Goal: Task Accomplishment & Management: Complete application form

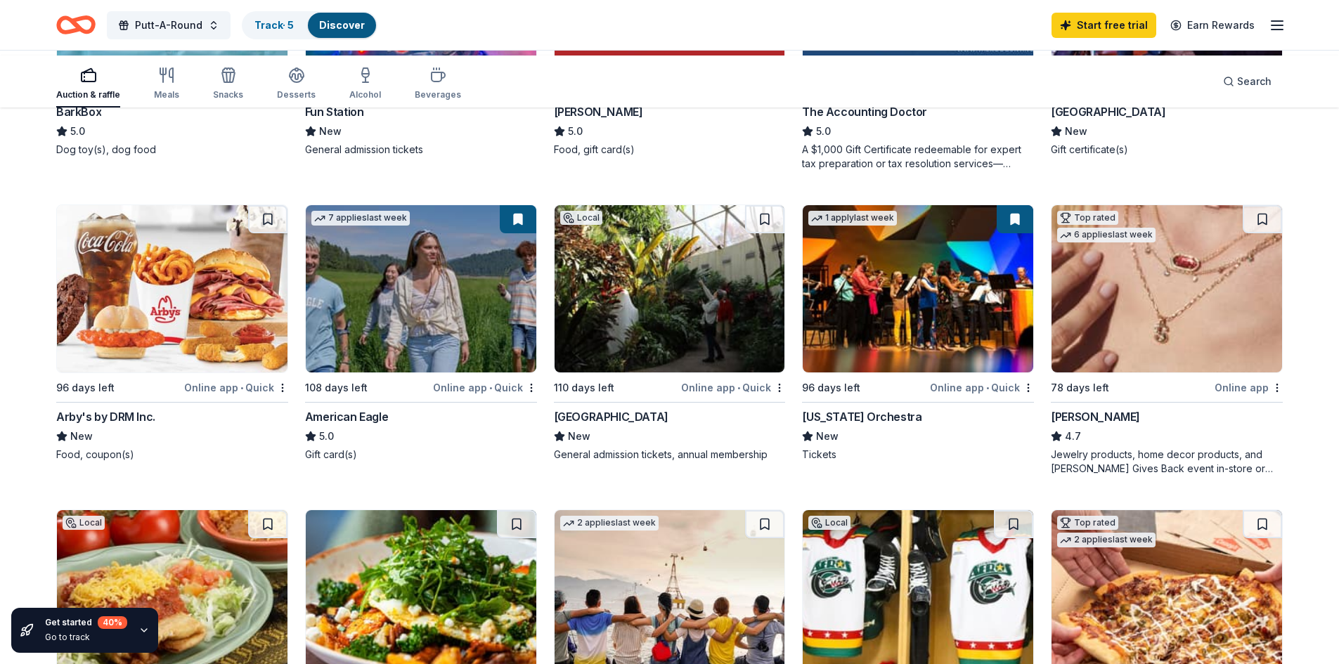
scroll to position [444, 0]
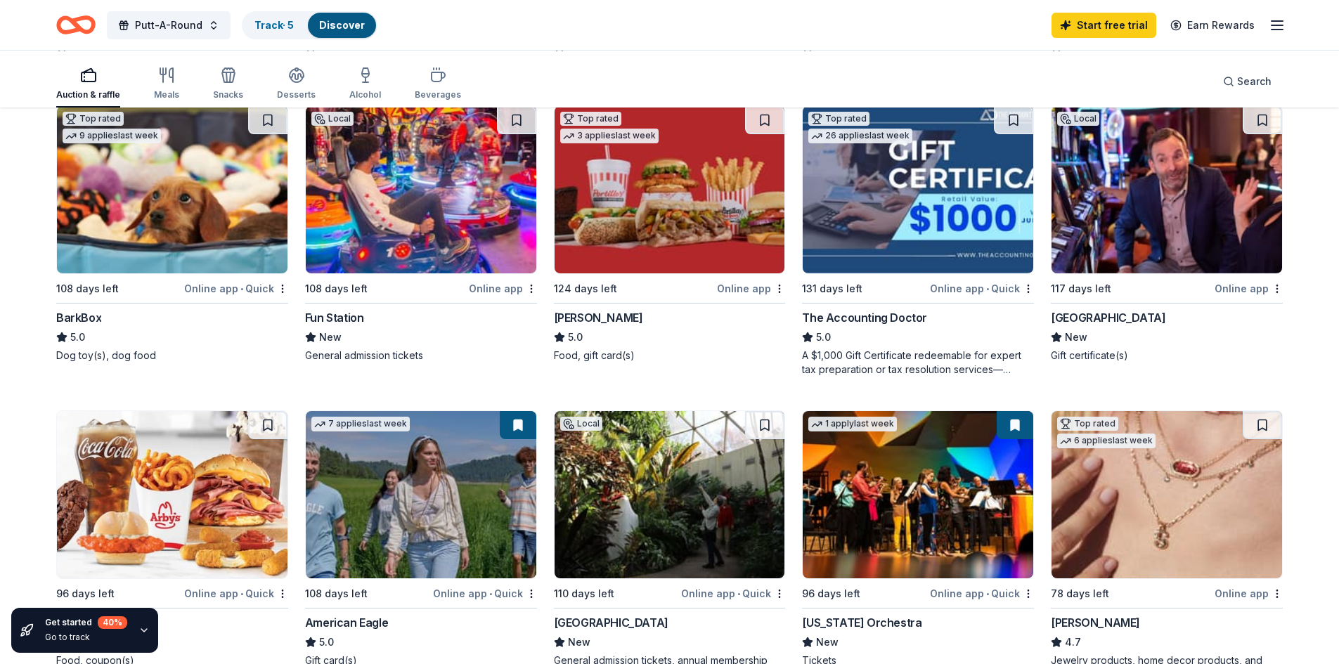
click at [1165, 273] on img at bounding box center [1167, 189] width 231 height 167
click at [294, 22] on link "Track · 5" at bounding box center [273, 25] width 39 height 12
click at [365, 22] on link "Discover" at bounding box center [342, 25] width 46 height 12
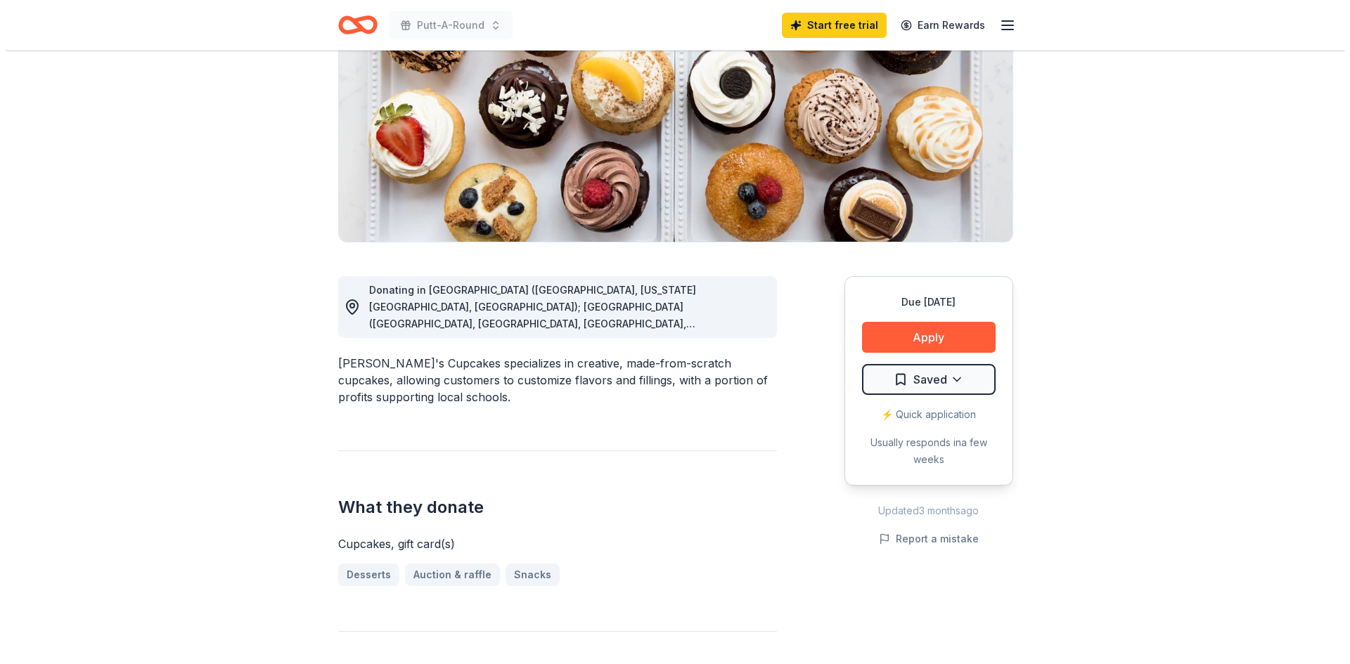
scroll to position [219, 0]
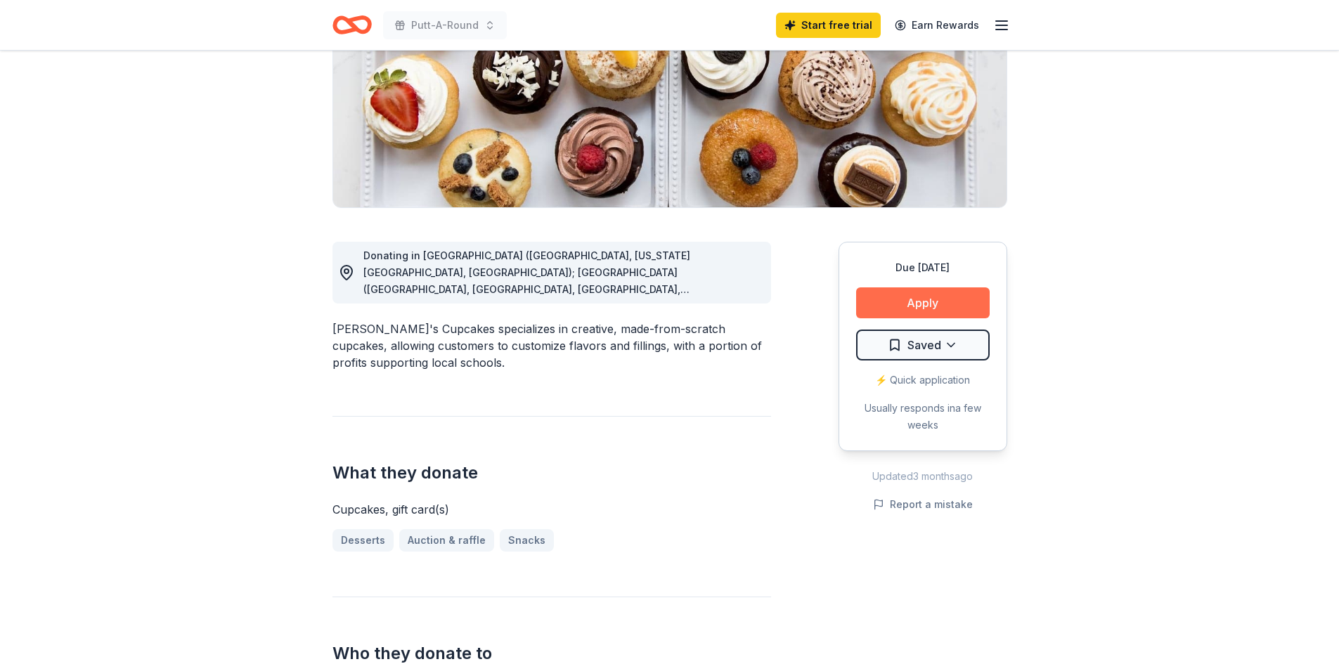
click at [881, 318] on button "Apply" at bounding box center [923, 303] width 134 height 31
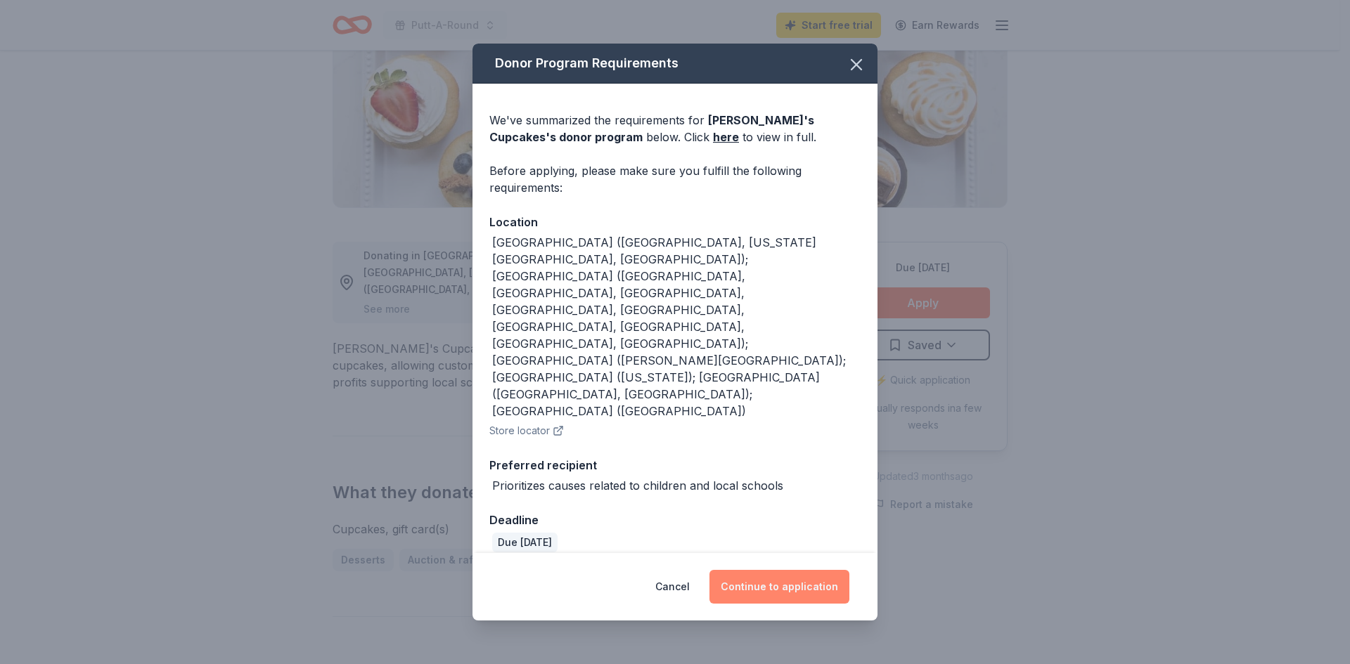
click at [766, 574] on button "Continue to application" at bounding box center [779, 587] width 140 height 34
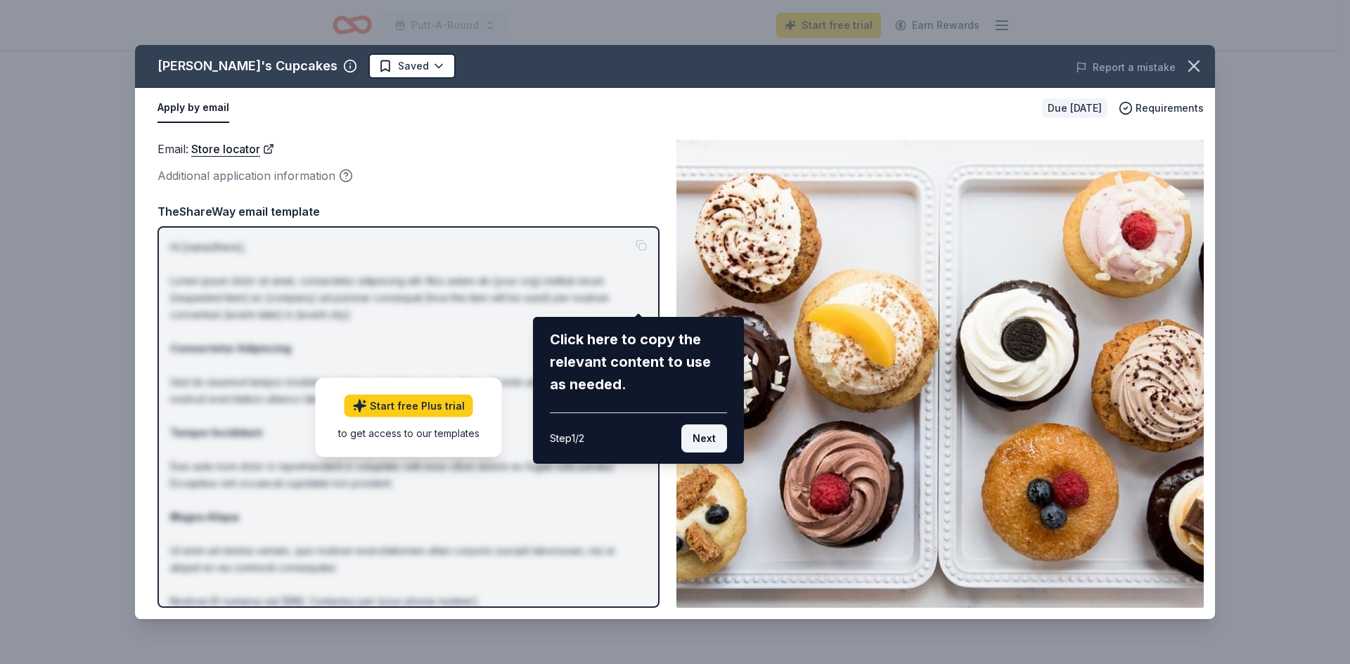
click at [692, 453] on button "Next" at bounding box center [704, 439] width 46 height 28
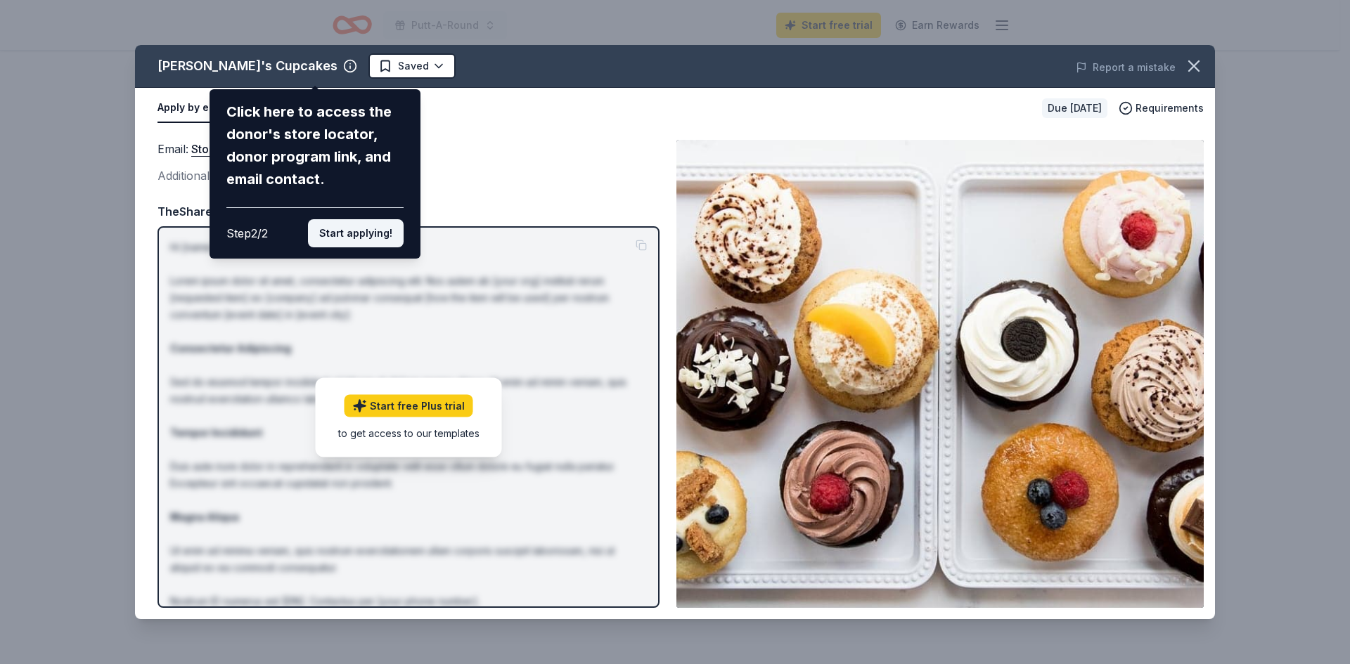
click at [321, 247] on button "Start applying!" at bounding box center [356, 233] width 96 height 28
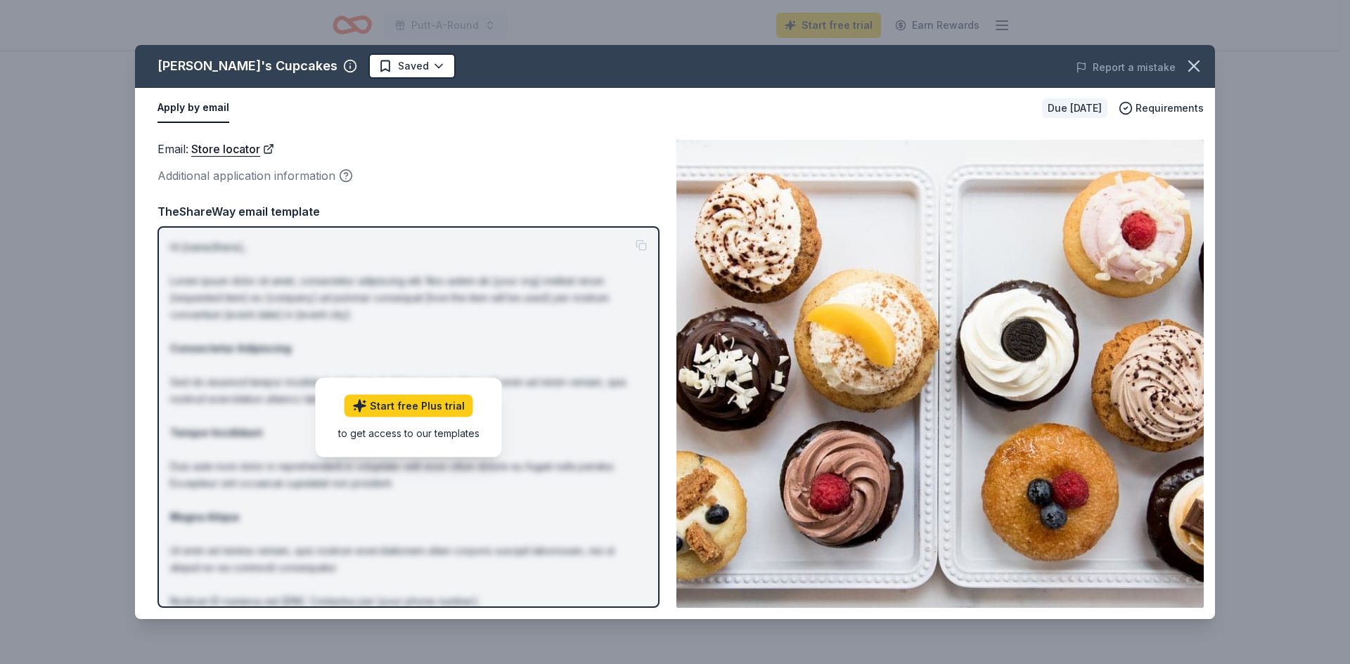
click at [188, 123] on button "Apply by email" at bounding box center [193, 109] width 72 height 30
click at [424, 82] on html "Putt-A-Round Start free trial Earn Rewards Due in 108 days Share Molly's Cupcak…" at bounding box center [675, 113] width 1350 height 664
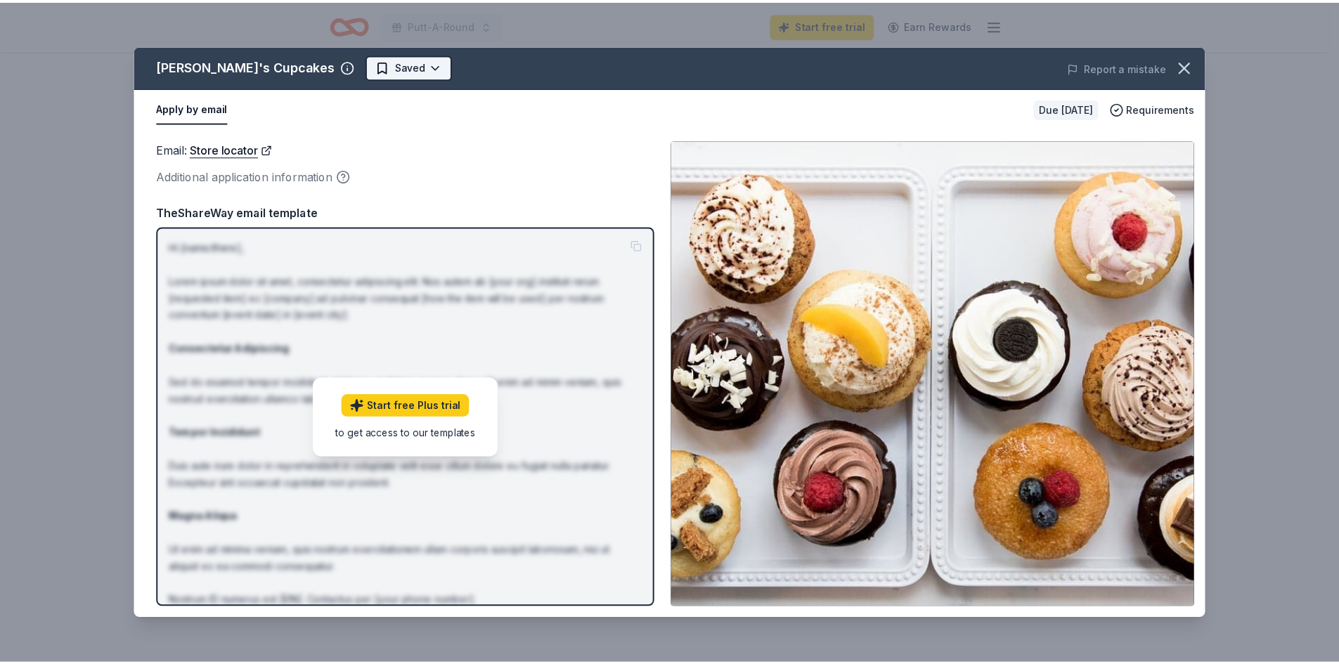
scroll to position [0, 0]
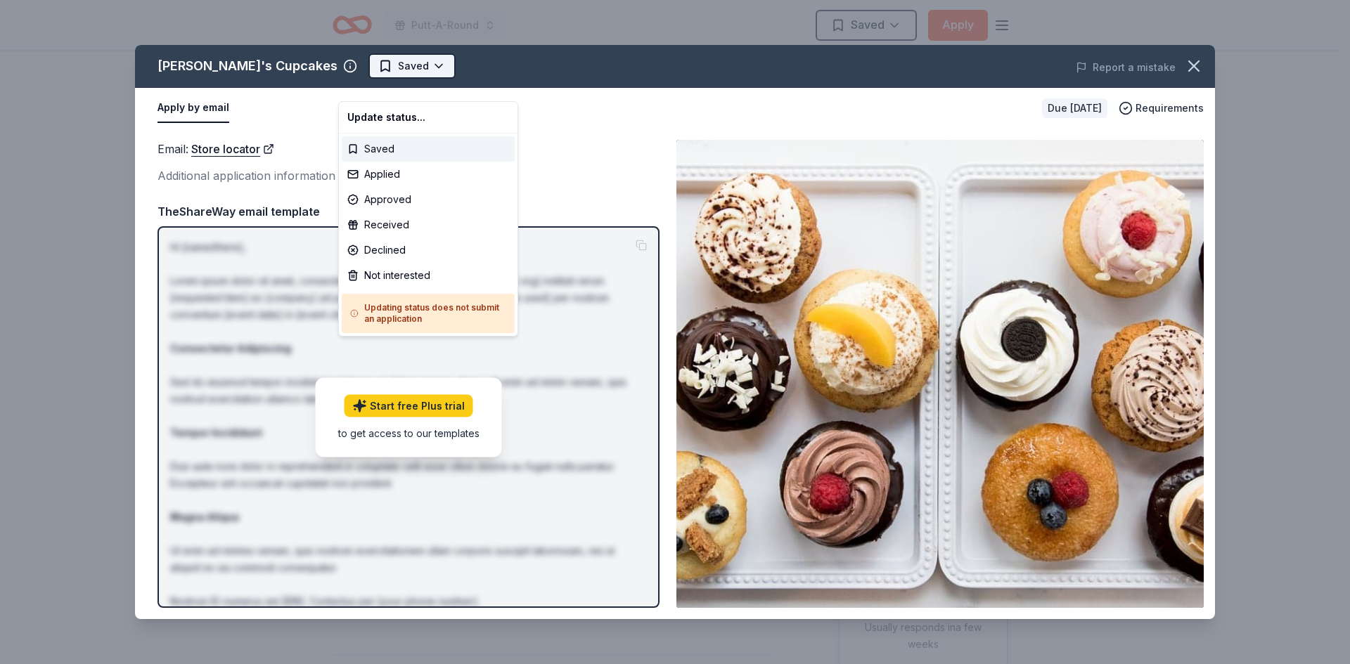
click at [424, 82] on html "Putt-A-Round Saved Apply Due in 108 days Share Molly's Cupcakes New approval ra…" at bounding box center [675, 332] width 1350 height 664
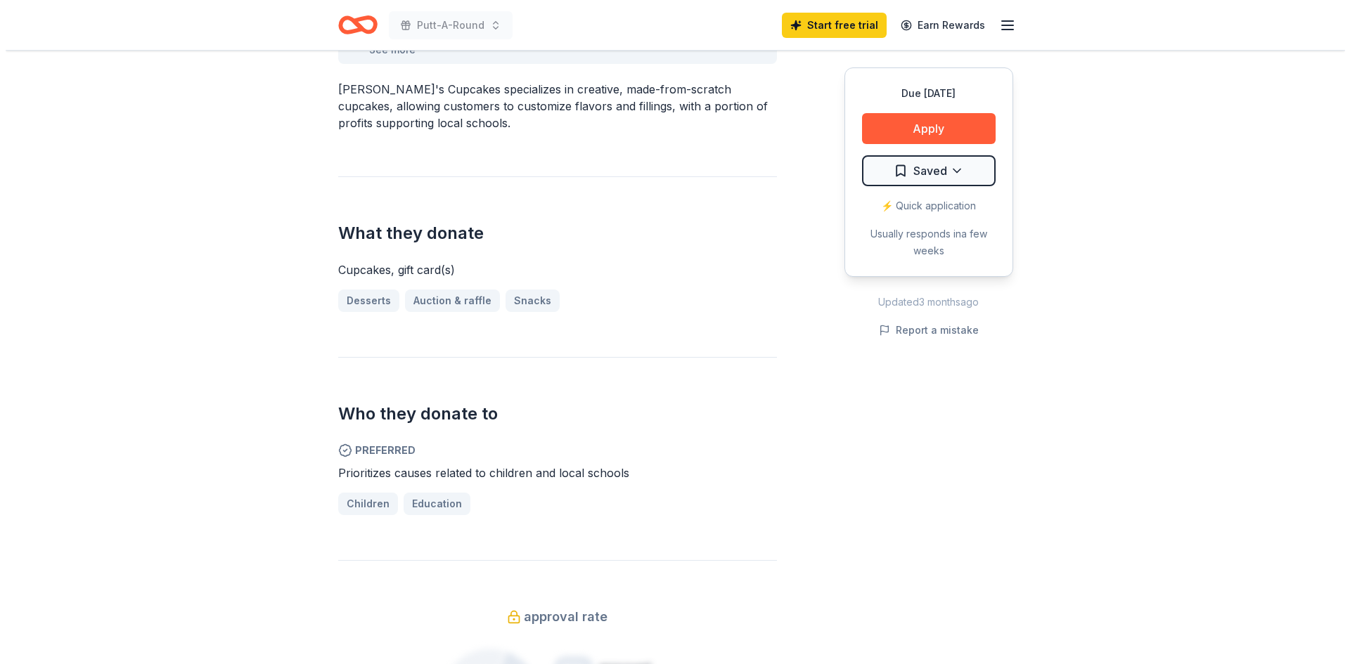
scroll to position [321, 0]
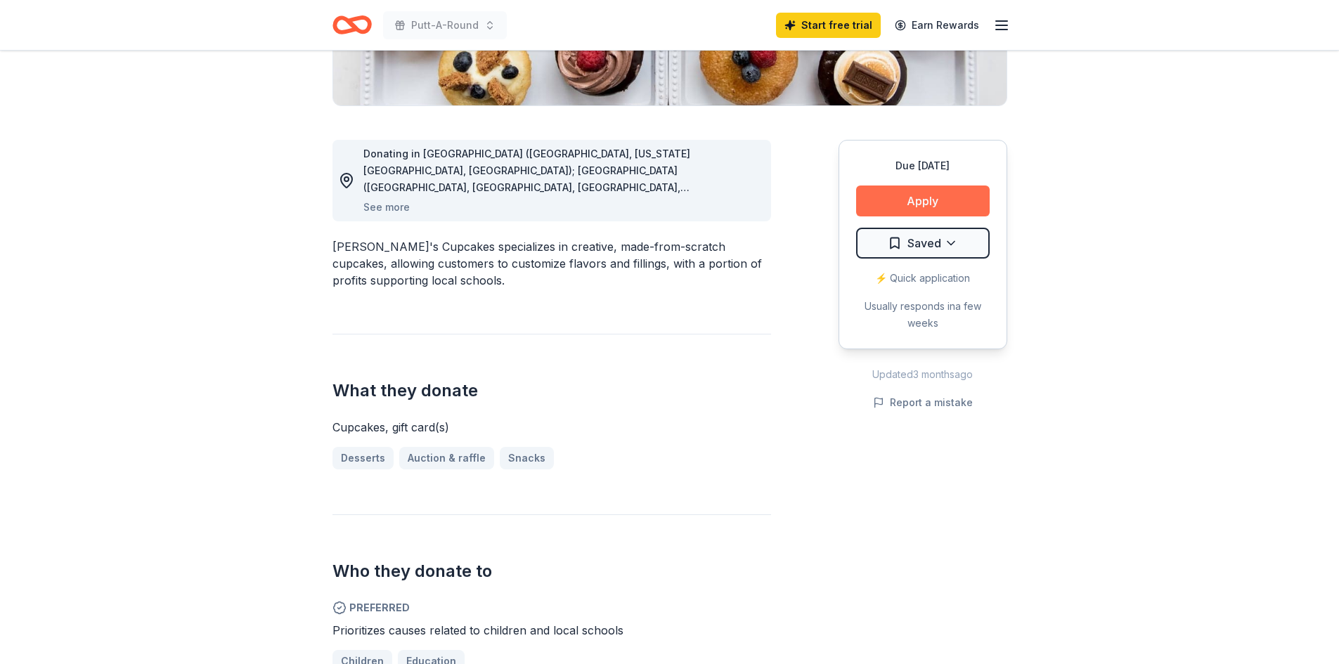
click at [892, 217] on button "Apply" at bounding box center [923, 201] width 134 height 31
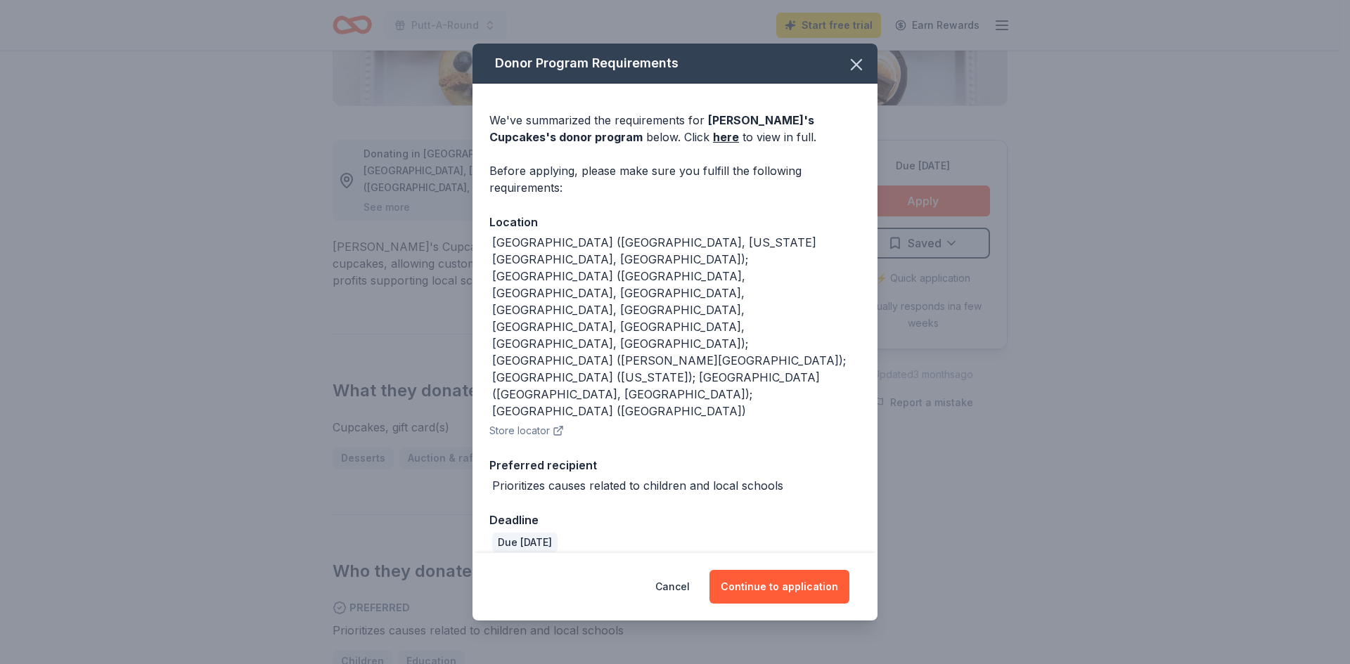
scroll to position [21, 0]
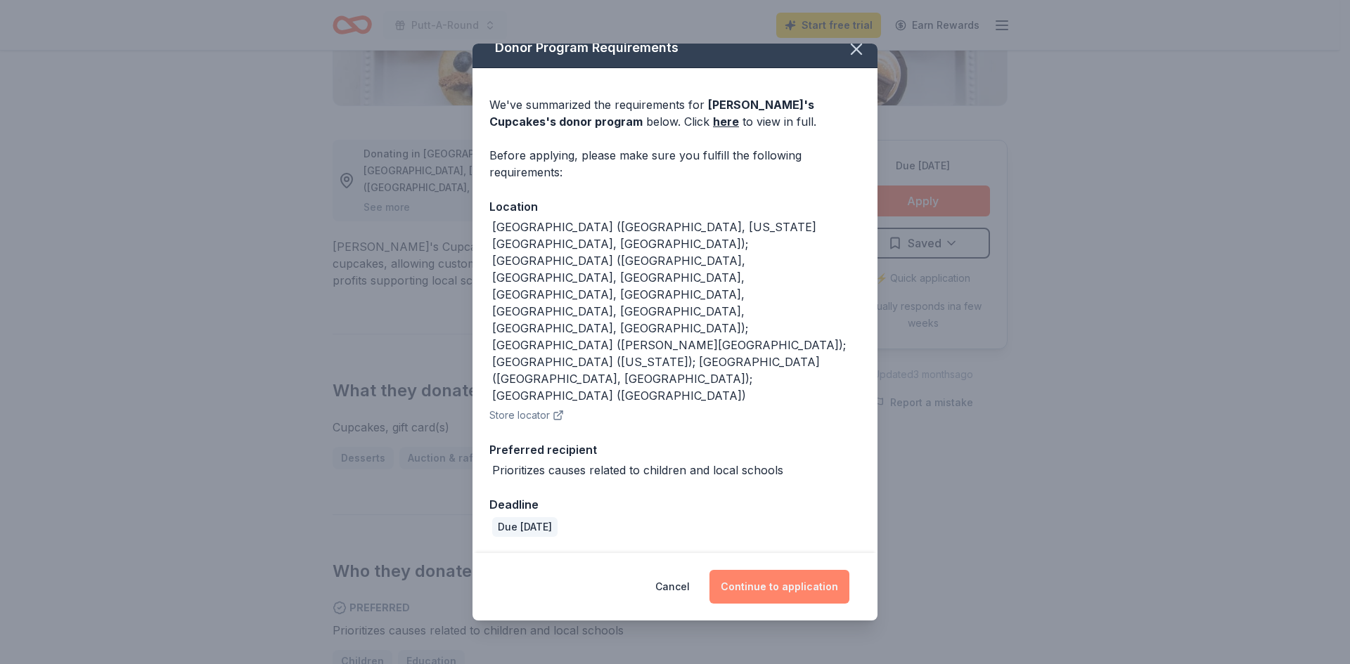
click at [781, 576] on button "Continue to application" at bounding box center [779, 587] width 140 height 34
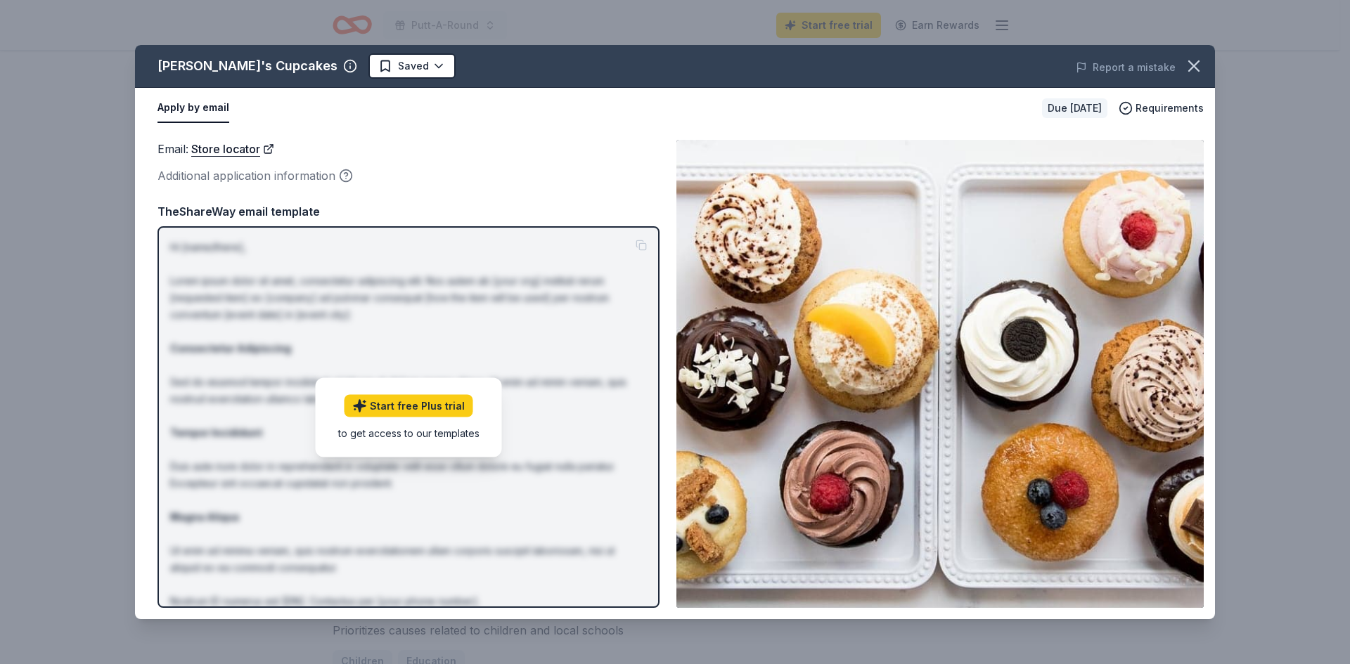
click at [509, 185] on div "Additional application information" at bounding box center [408, 176] width 502 height 18
click at [173, 123] on button "Apply by email" at bounding box center [193, 109] width 72 height 30
click at [406, 417] on link "Start free Plus trial" at bounding box center [408, 405] width 129 height 22
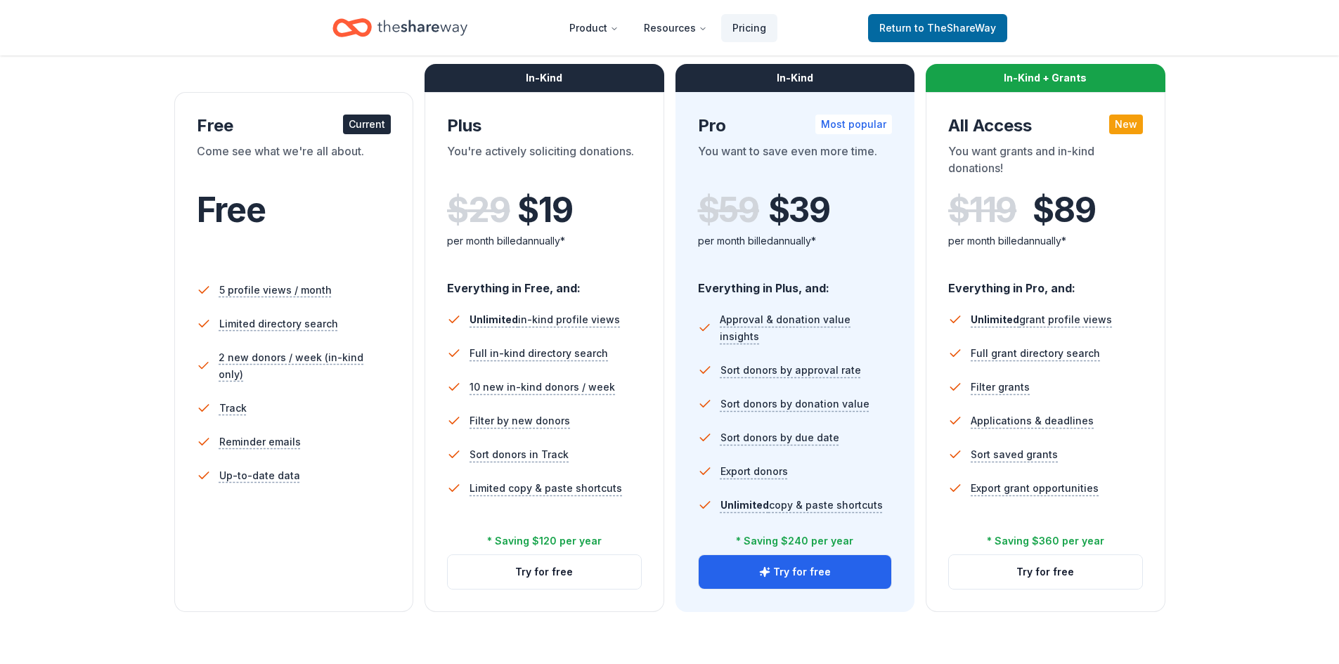
scroll to position [77, 0]
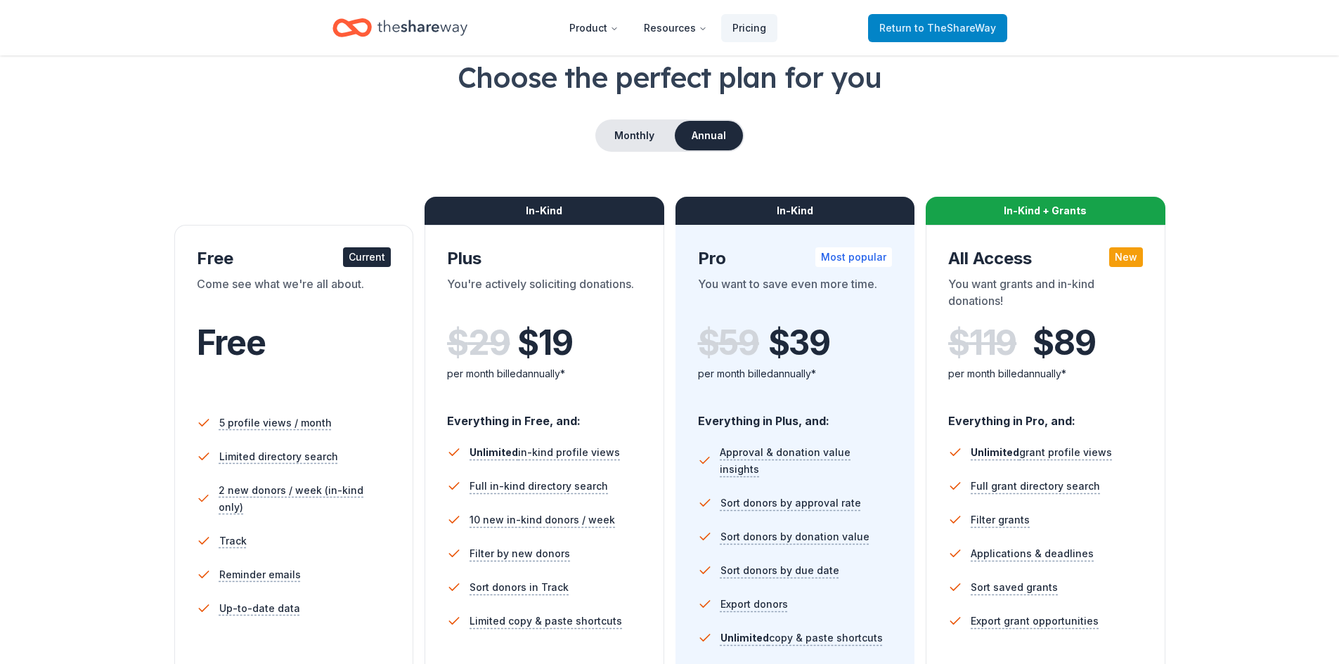
click at [947, 34] on span "to TheShareWay" at bounding box center [956, 28] width 82 height 12
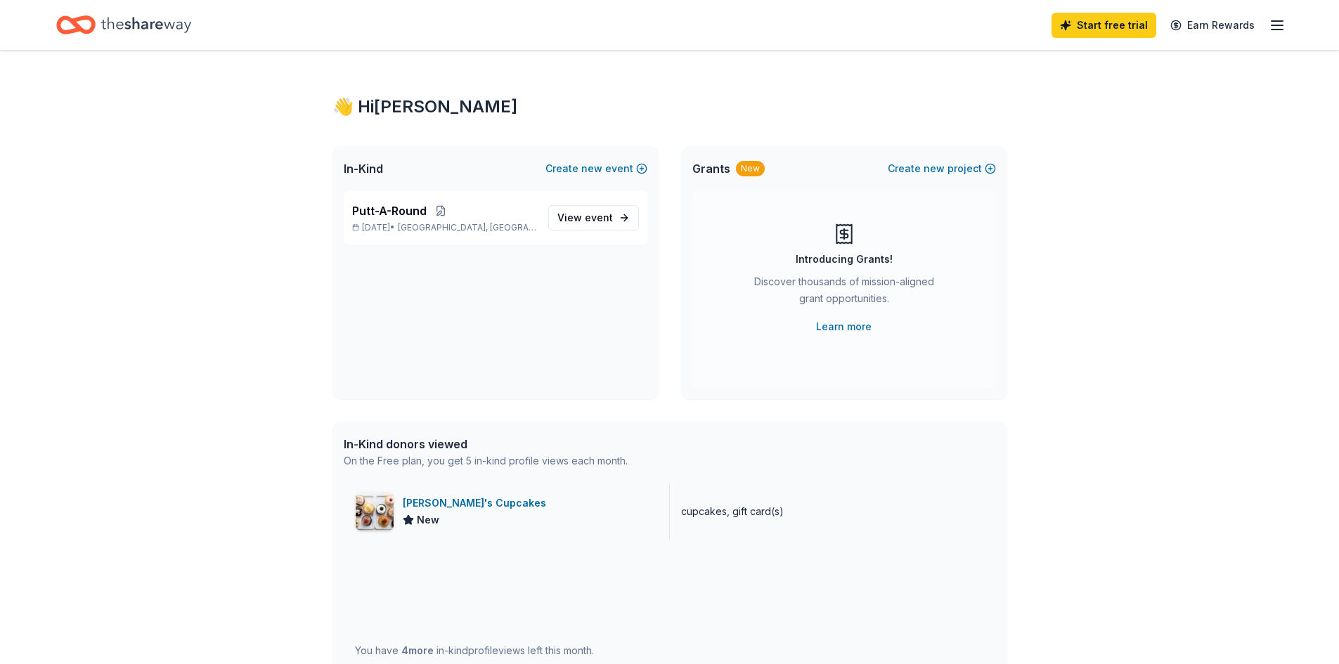
click at [459, 512] on div "[PERSON_NAME]'s Cupcakes" at bounding box center [477, 503] width 149 height 17
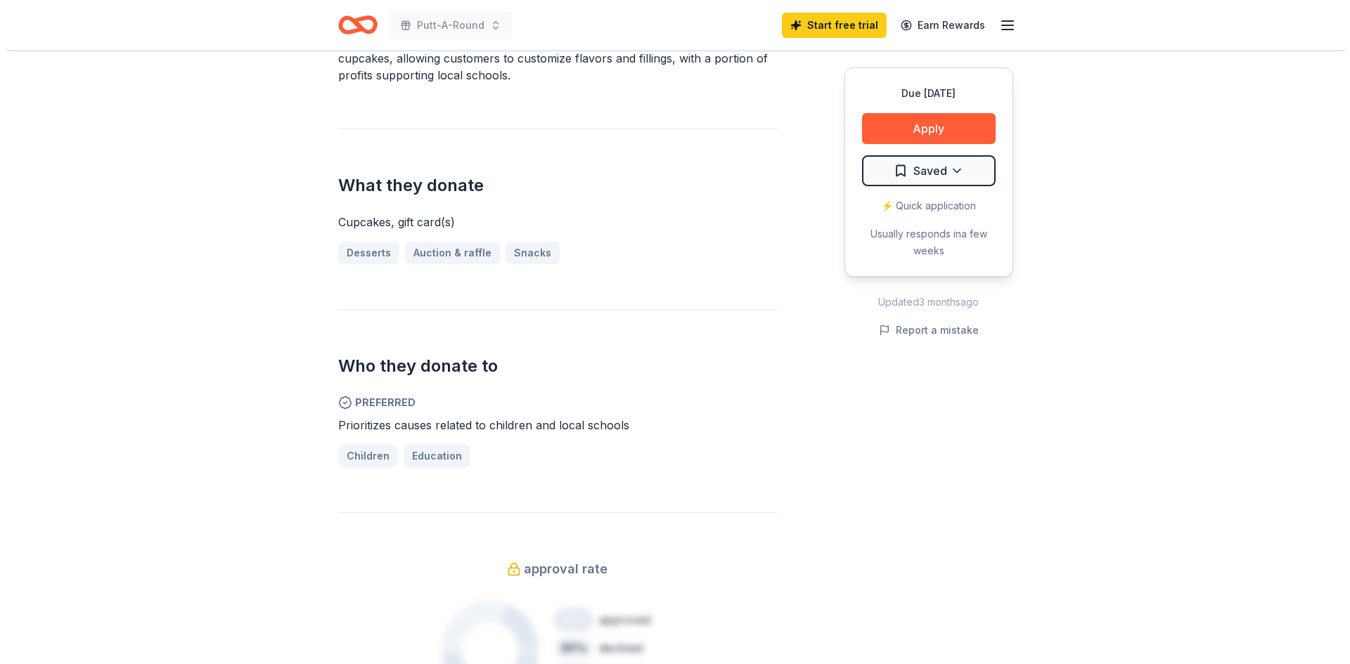
scroll to position [461, 0]
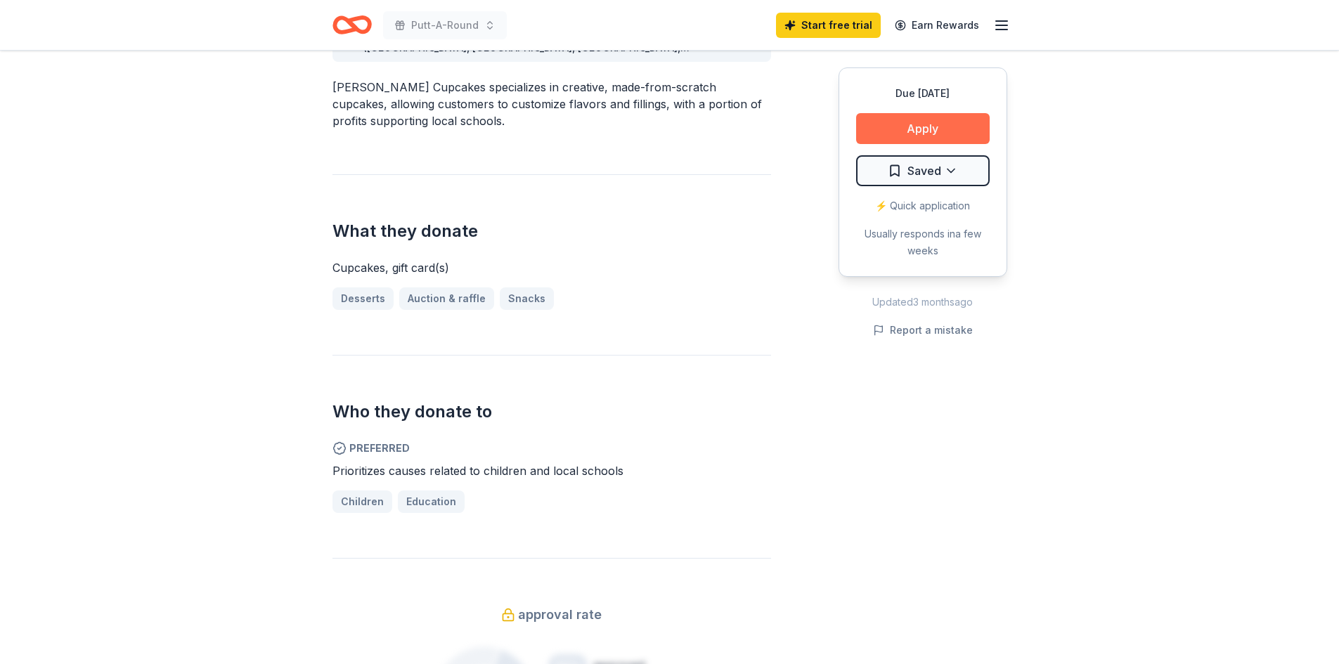
click at [904, 144] on button "Apply" at bounding box center [923, 128] width 134 height 31
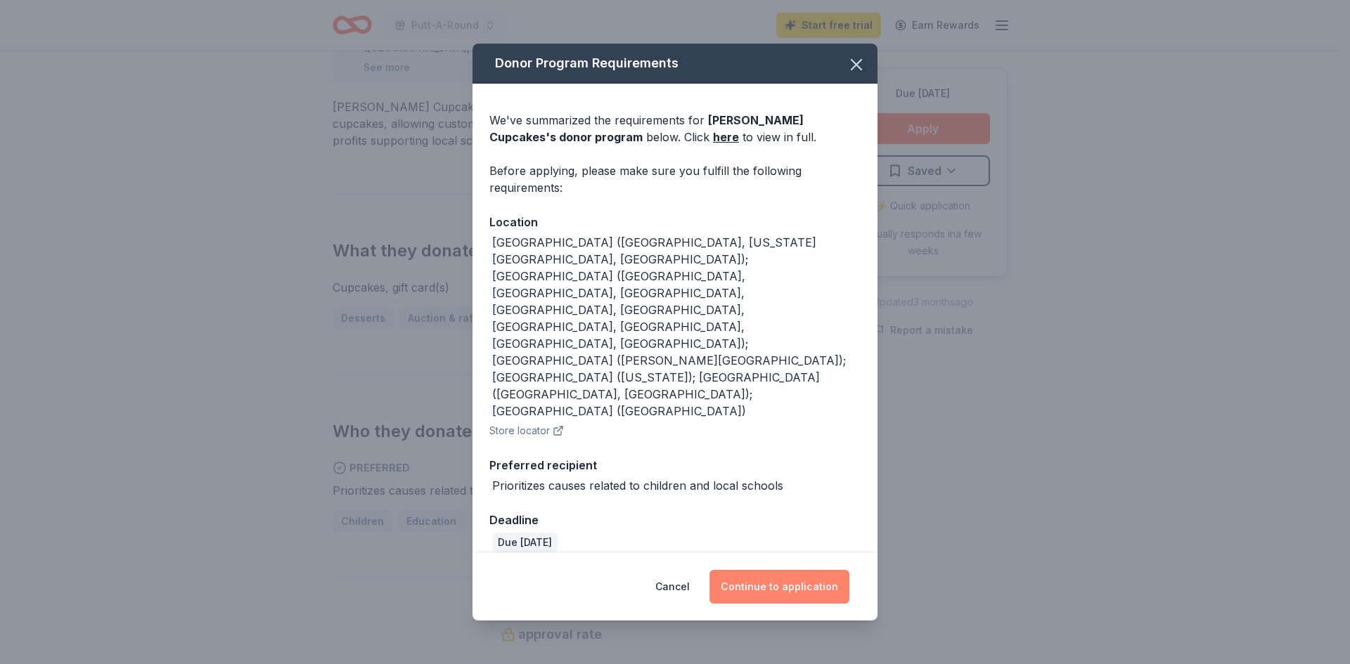
click at [754, 574] on button "Continue to application" at bounding box center [779, 587] width 140 height 34
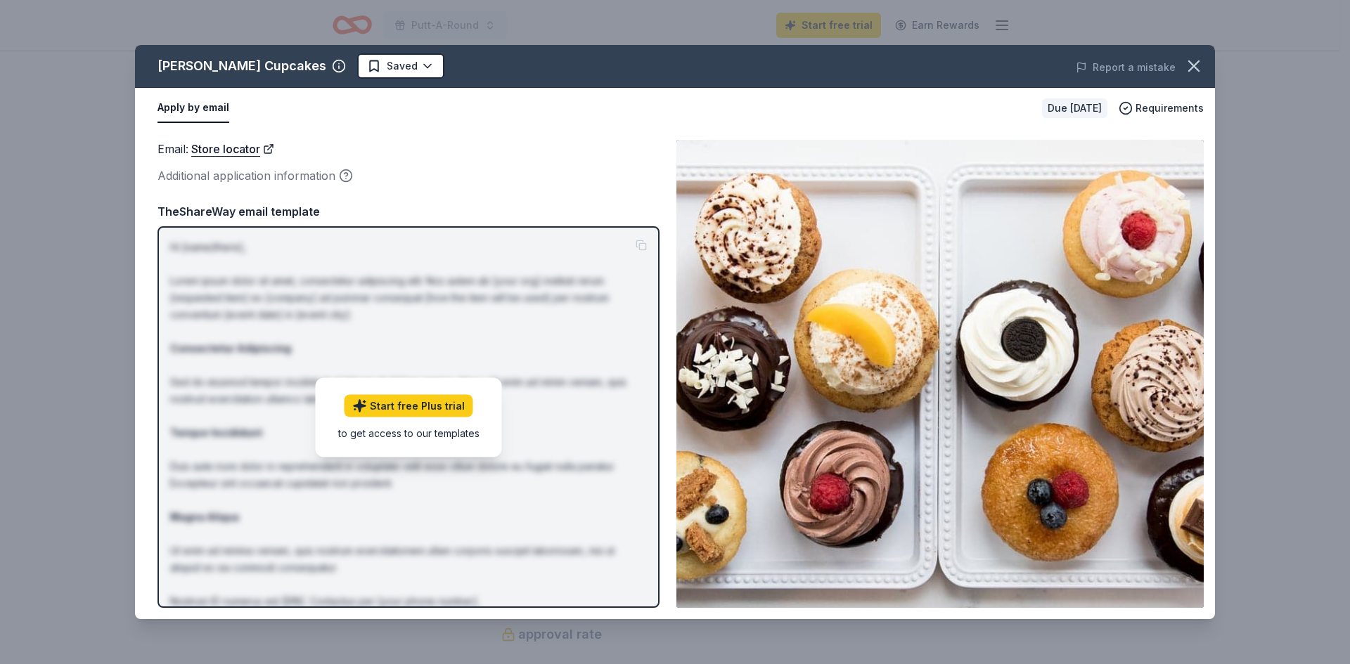
click at [1318, 188] on div "Molly's Cupcakes Saved Report a mistake Apply by email Due in 108 days Requirem…" at bounding box center [675, 332] width 1350 height 664
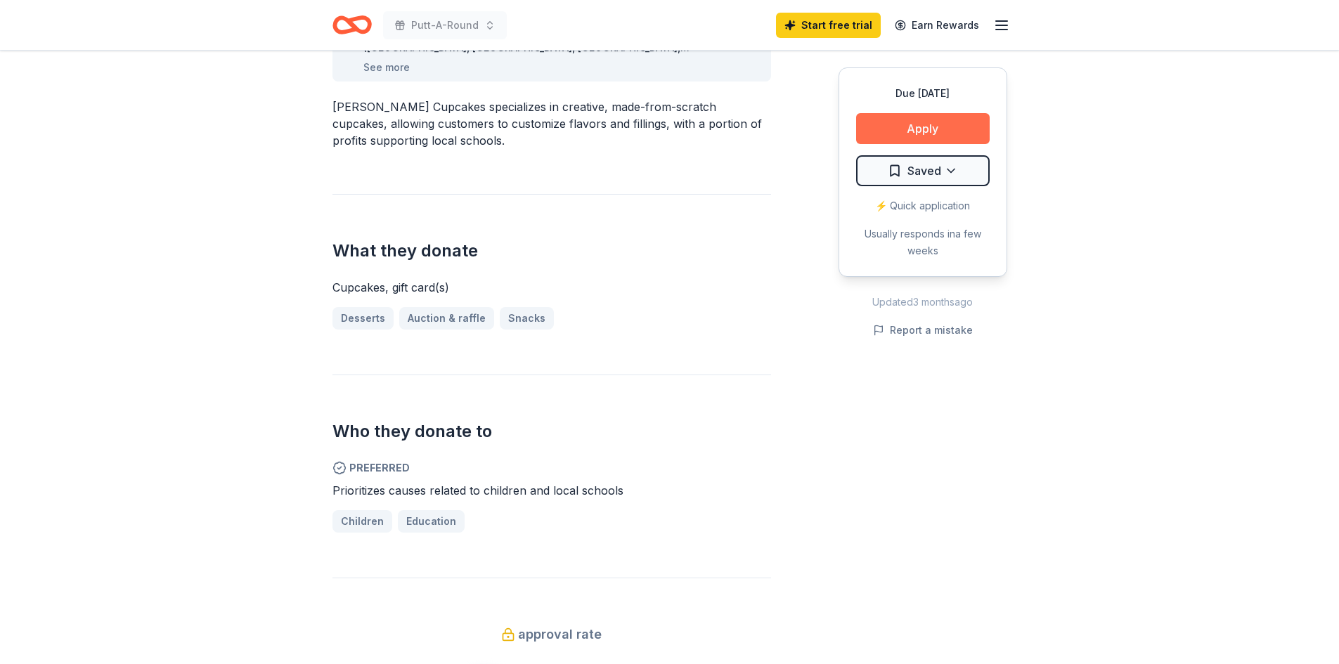
click at [906, 144] on button "Apply" at bounding box center [923, 128] width 134 height 31
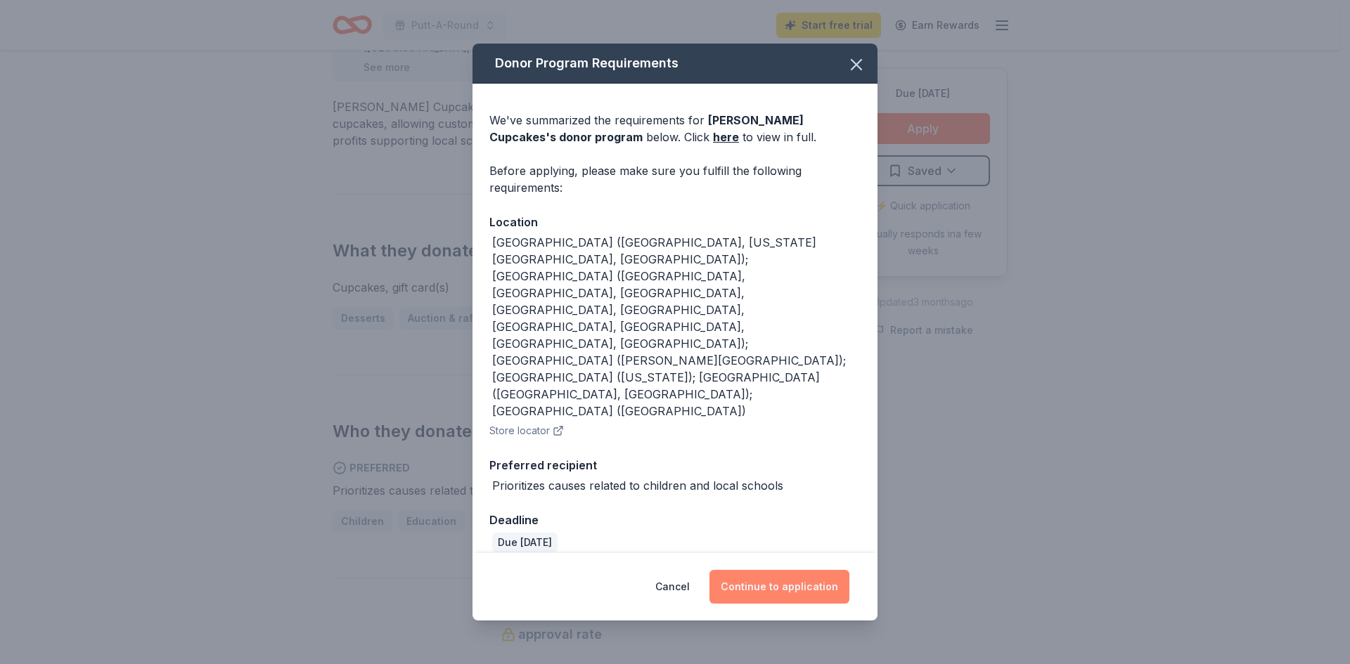
click at [790, 574] on button "Continue to application" at bounding box center [779, 587] width 140 height 34
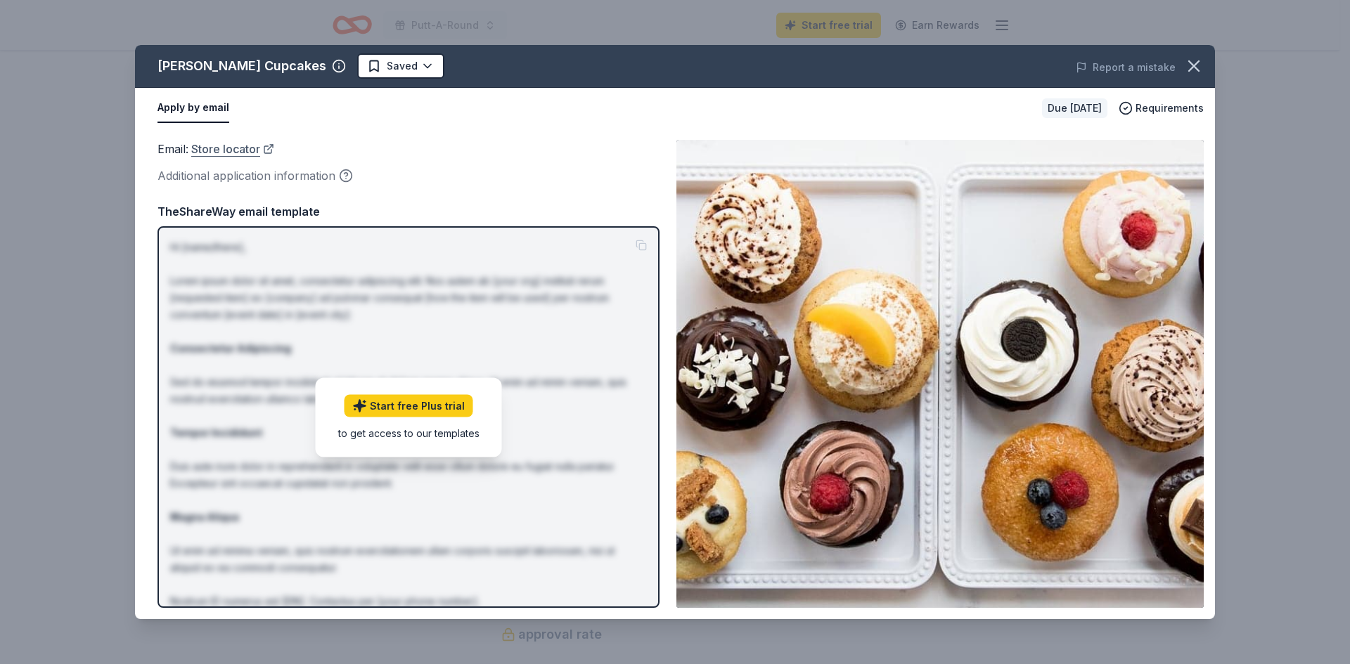
click at [248, 158] on link "Store locator" at bounding box center [232, 149] width 83 height 18
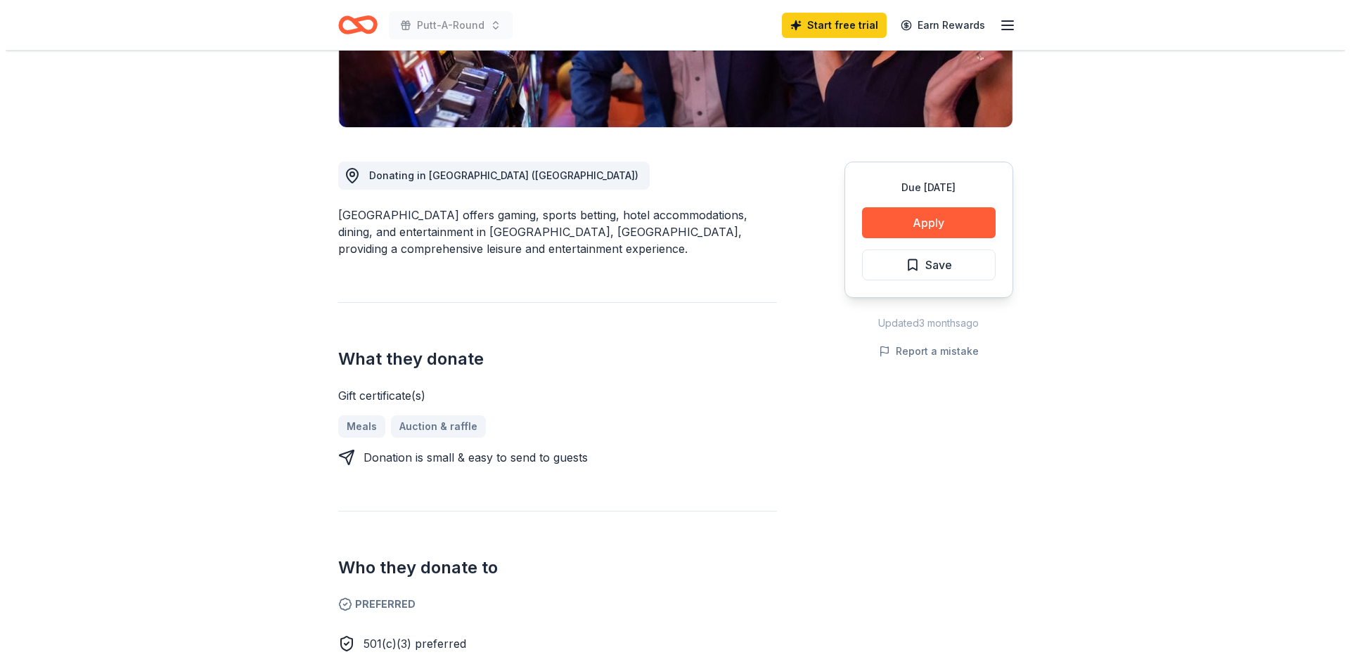
scroll to position [374, 0]
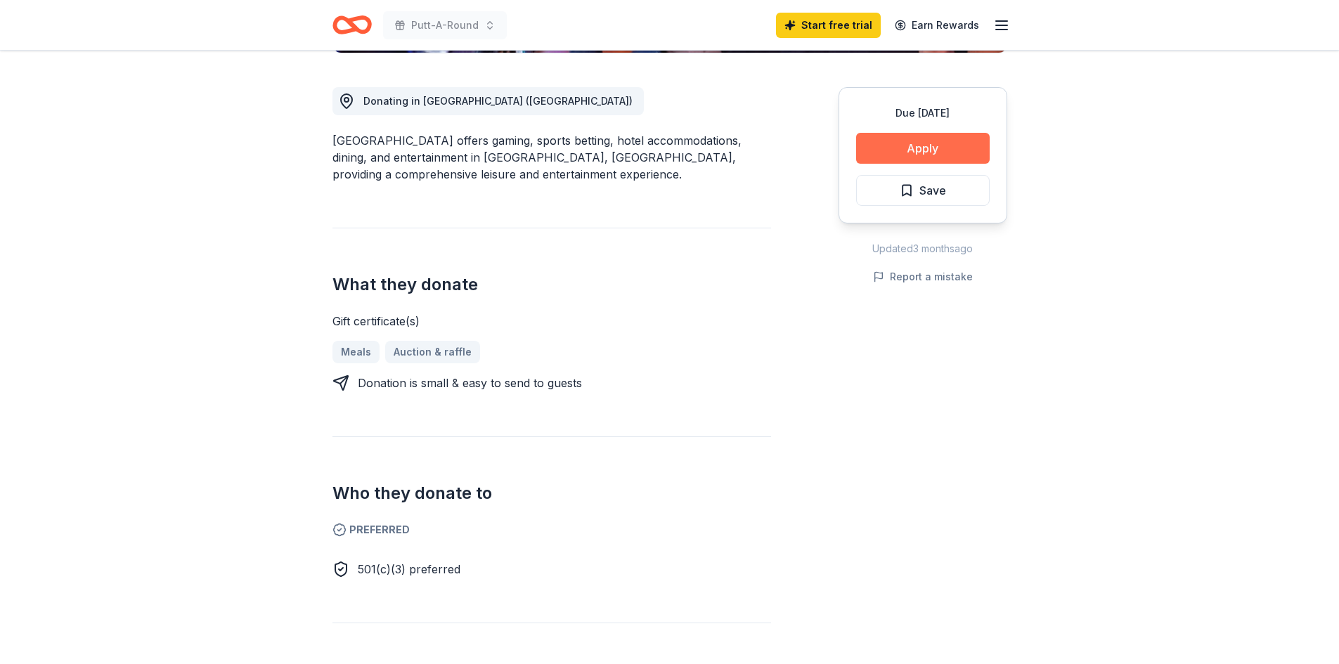
click at [905, 164] on button "Apply" at bounding box center [923, 148] width 134 height 31
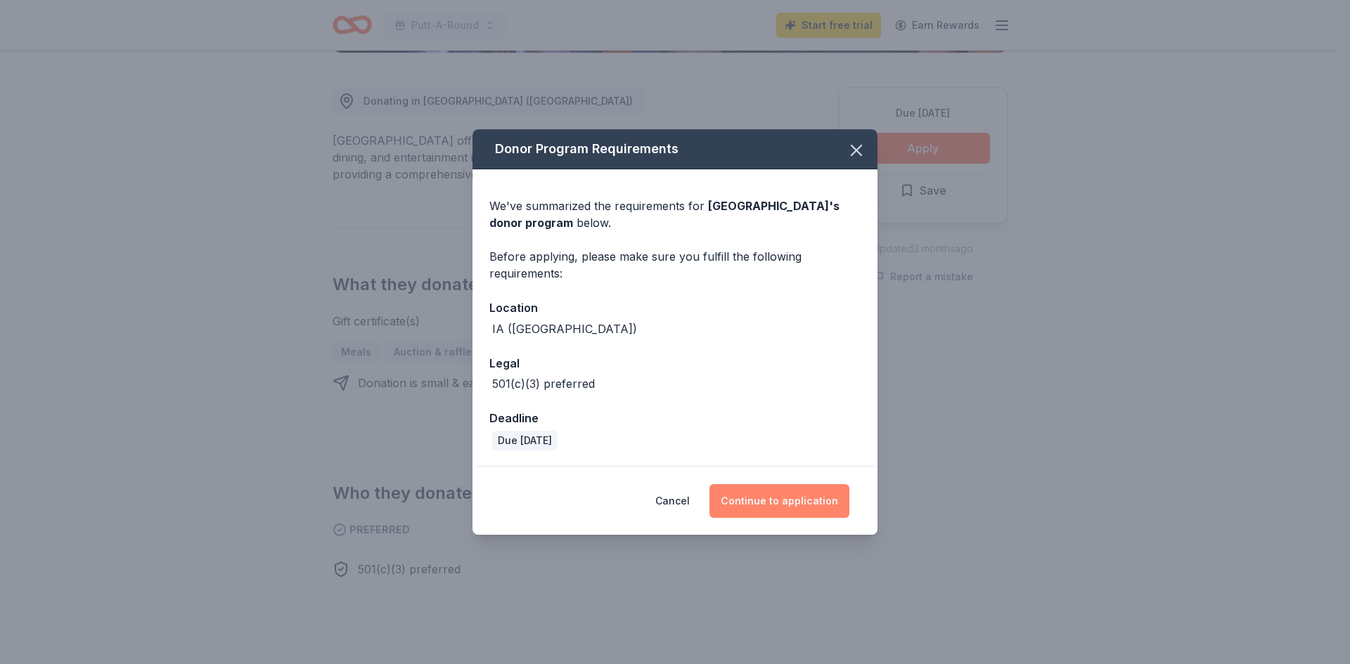
click at [787, 518] on button "Continue to application" at bounding box center [779, 501] width 140 height 34
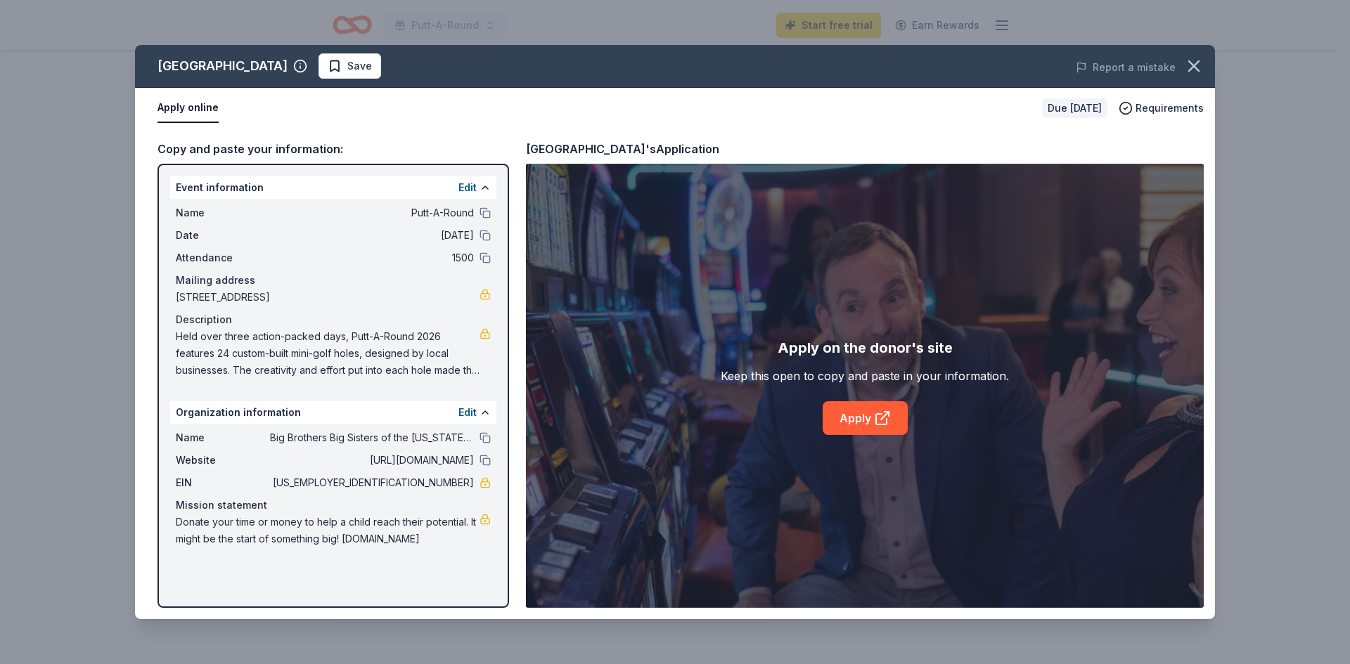
scroll to position [155, 0]
click at [349, 540] on span "Donate your time or money to help a child reach their potential. It might be th…" at bounding box center [328, 531] width 304 height 34
click at [860, 433] on link "Apply" at bounding box center [865, 418] width 85 height 34
click at [479, 219] on button at bounding box center [484, 212] width 11 height 11
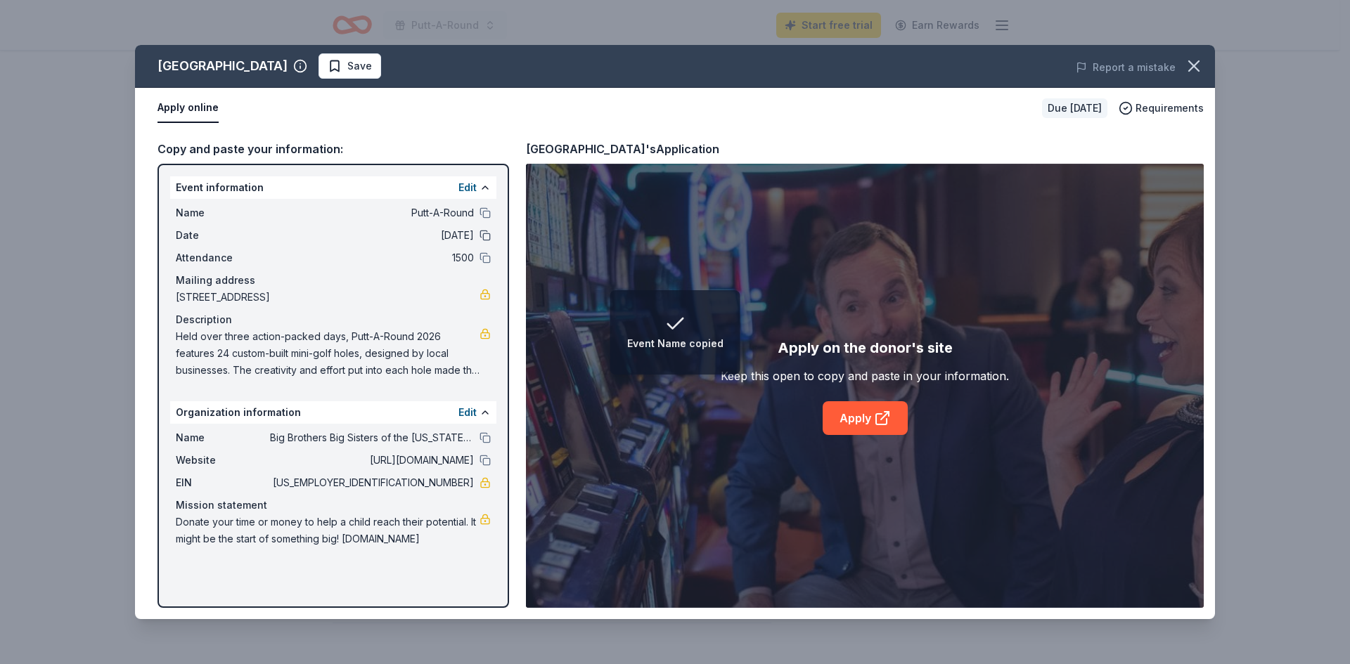
click at [479, 241] on button at bounding box center [484, 235] width 11 height 11
click at [479, 264] on button at bounding box center [484, 257] width 11 height 11
click at [479, 432] on button at bounding box center [484, 437] width 11 height 11
click at [479, 455] on button at bounding box center [484, 460] width 11 height 11
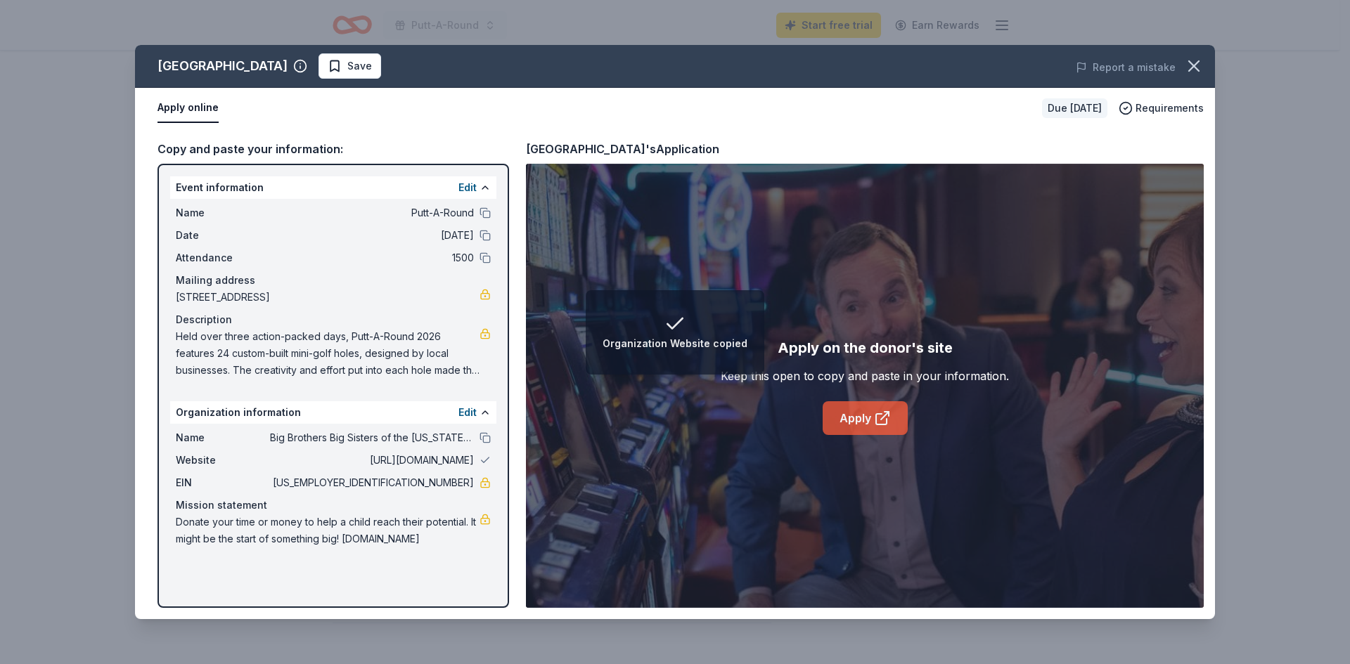
click at [868, 435] on link "Apply" at bounding box center [865, 418] width 85 height 34
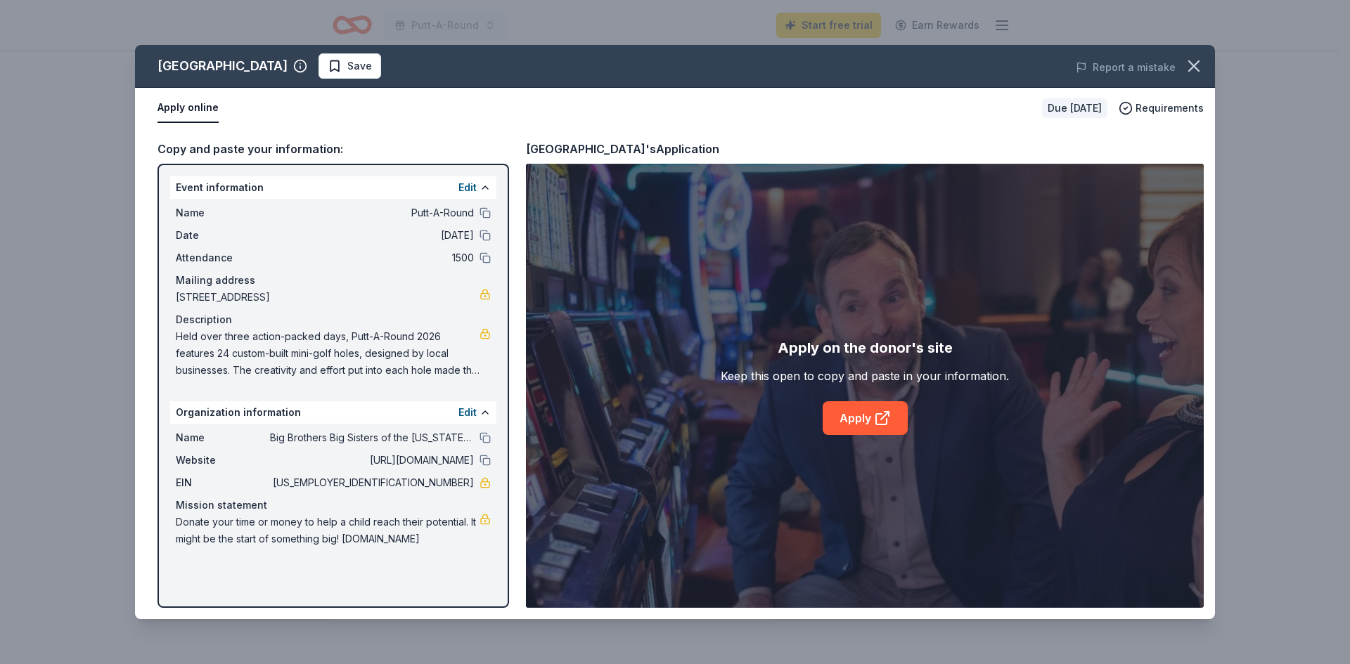
drag, startPoint x: 389, startPoint y: 469, endPoint x: 426, endPoint y: 470, distance: 37.3
click at [425, 475] on span "42-1320908" at bounding box center [372, 483] width 204 height 17
drag, startPoint x: 460, startPoint y: 468, endPoint x: 404, endPoint y: 470, distance: 56.3
click at [404, 475] on span "[US_EMPLOYER_IDENTIFICATION_NUMBER]" at bounding box center [372, 483] width 204 height 17
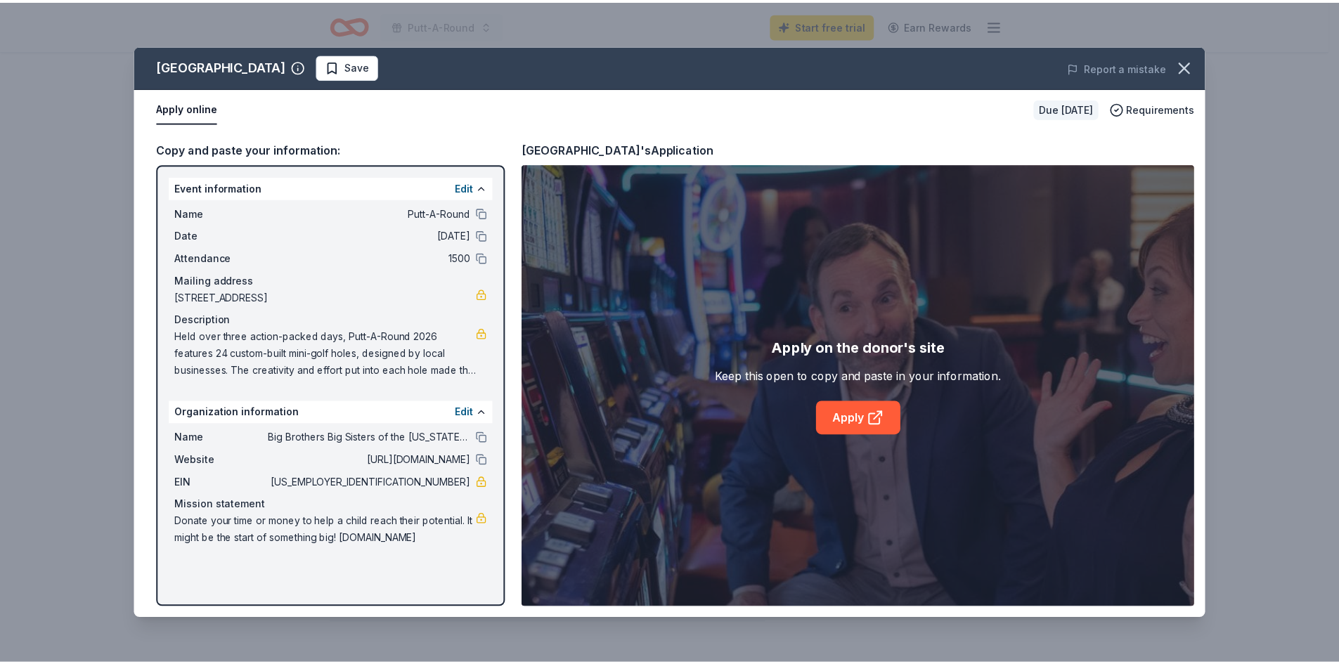
scroll to position [0, 0]
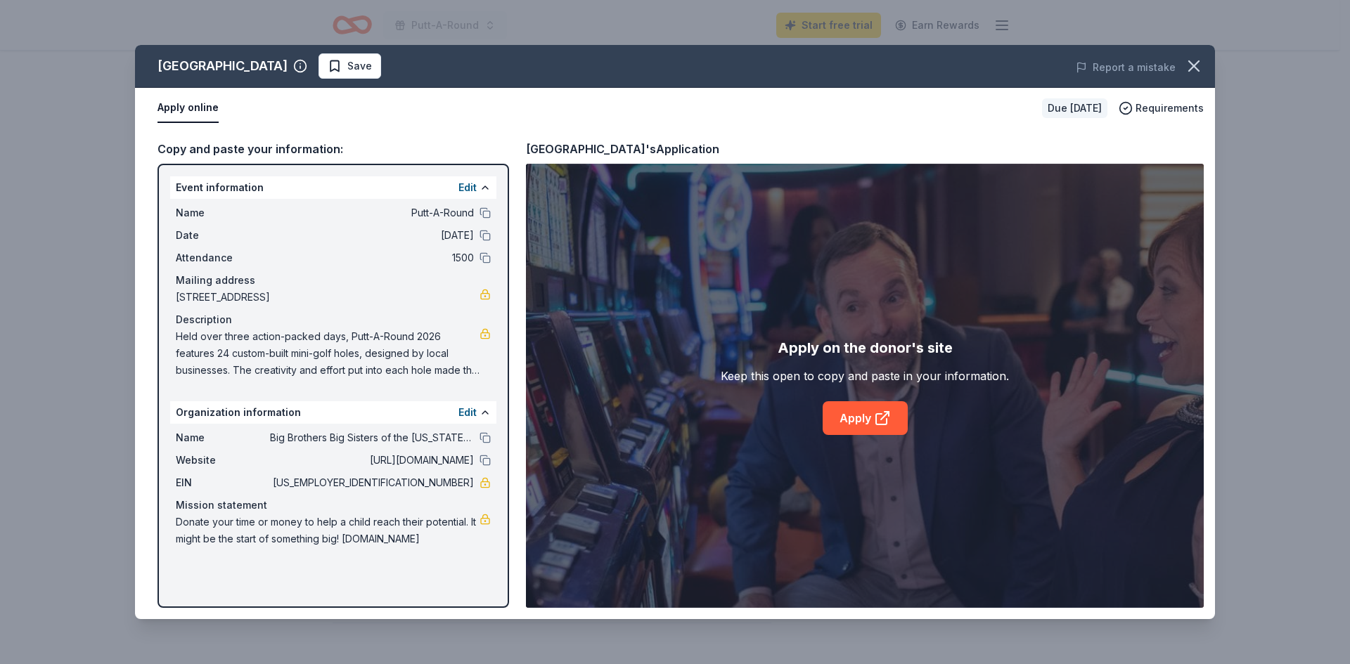
click at [467, 221] on div "Name Putt-A-Round" at bounding box center [333, 213] width 315 height 17
click at [479, 219] on button at bounding box center [484, 212] width 11 height 11
click at [249, 379] on span "Held over three action-packed days, Putt-A-Round 2026 features 24 custom-built …" at bounding box center [328, 353] width 304 height 51
click at [372, 75] on span "Save" at bounding box center [359, 66] width 25 height 17
click at [1191, 71] on icon "button" at bounding box center [1194, 66] width 10 height 10
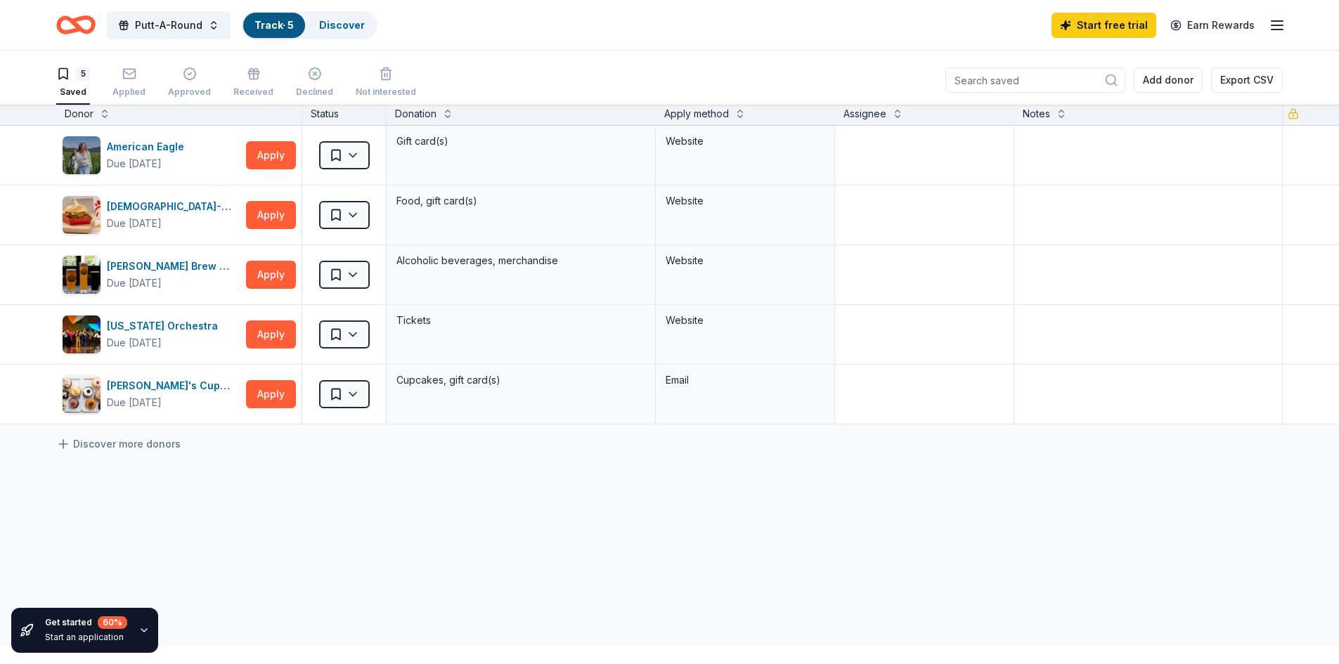
click at [150, 625] on icon "button" at bounding box center [143, 630] width 11 height 11
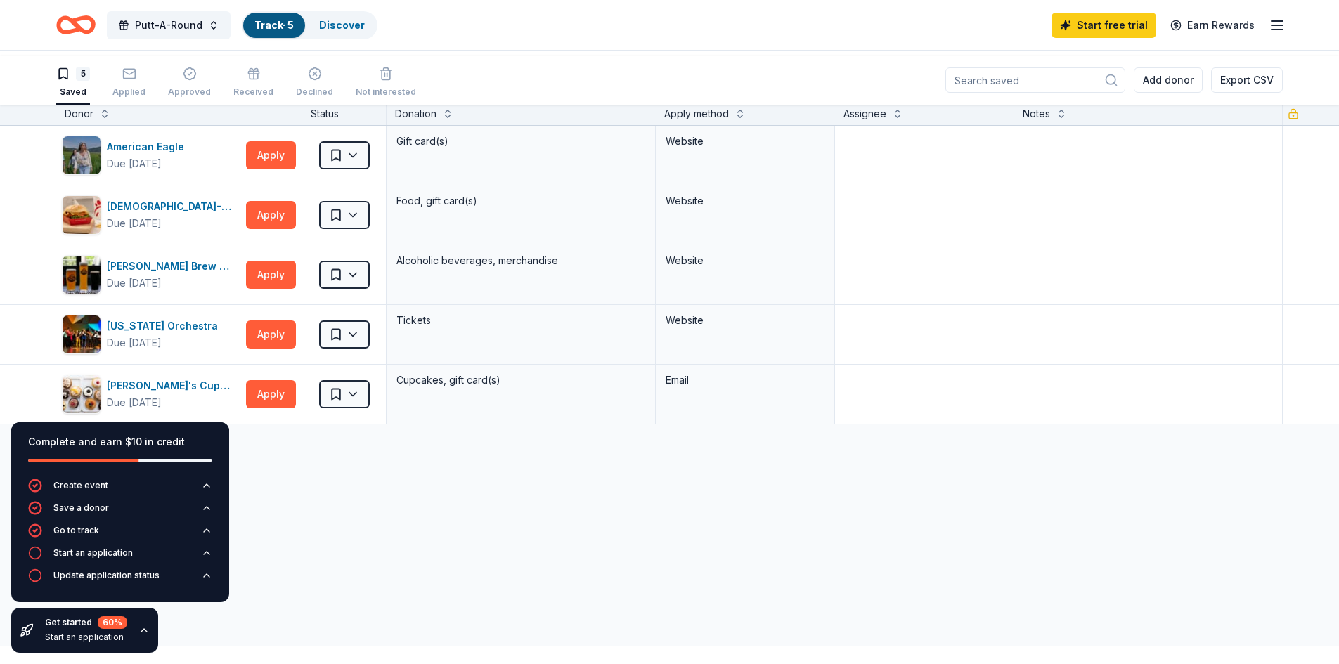
click at [290, 605] on div "American Eagle Due [DATE] Apply Saved Gift card(s) Website [DEMOGRAPHIC_DATA]-f…" at bounding box center [669, 407] width 1339 height 563
click at [136, 81] on icon "button" at bounding box center [129, 74] width 14 height 14
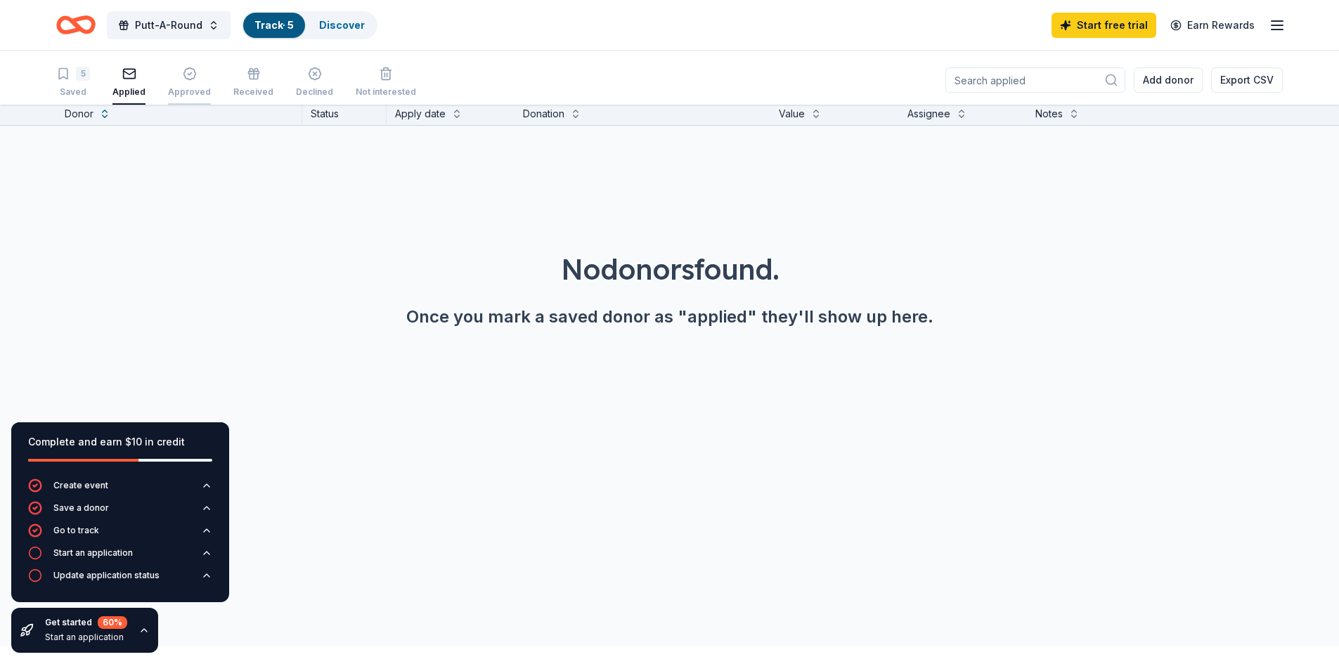
click at [197, 77] on icon "button" at bounding box center [190, 74] width 14 height 14
click at [259, 74] on rect "button" at bounding box center [253, 73] width 11 height 2
click at [322, 81] on icon "button" at bounding box center [315, 74] width 14 height 14
click at [393, 75] on icon "button" at bounding box center [386, 74] width 14 height 14
click at [295, 30] on link "Track · 6" at bounding box center [274, 25] width 40 height 12
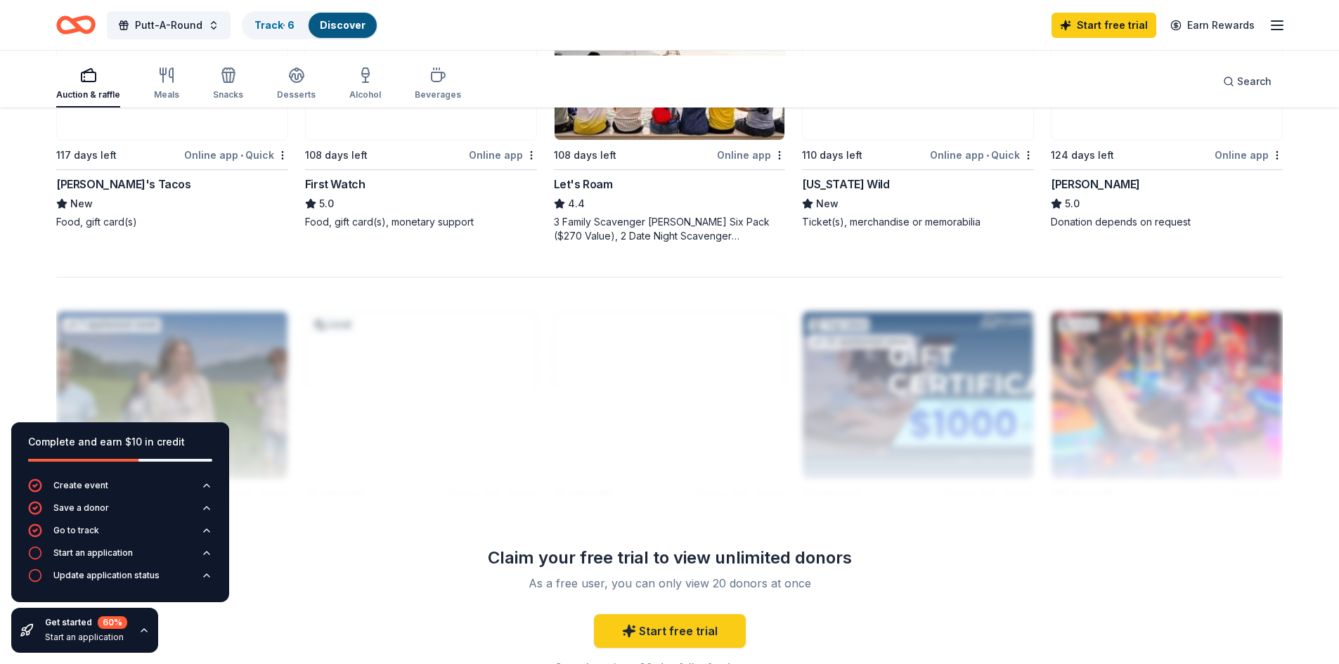
scroll to position [1183, 0]
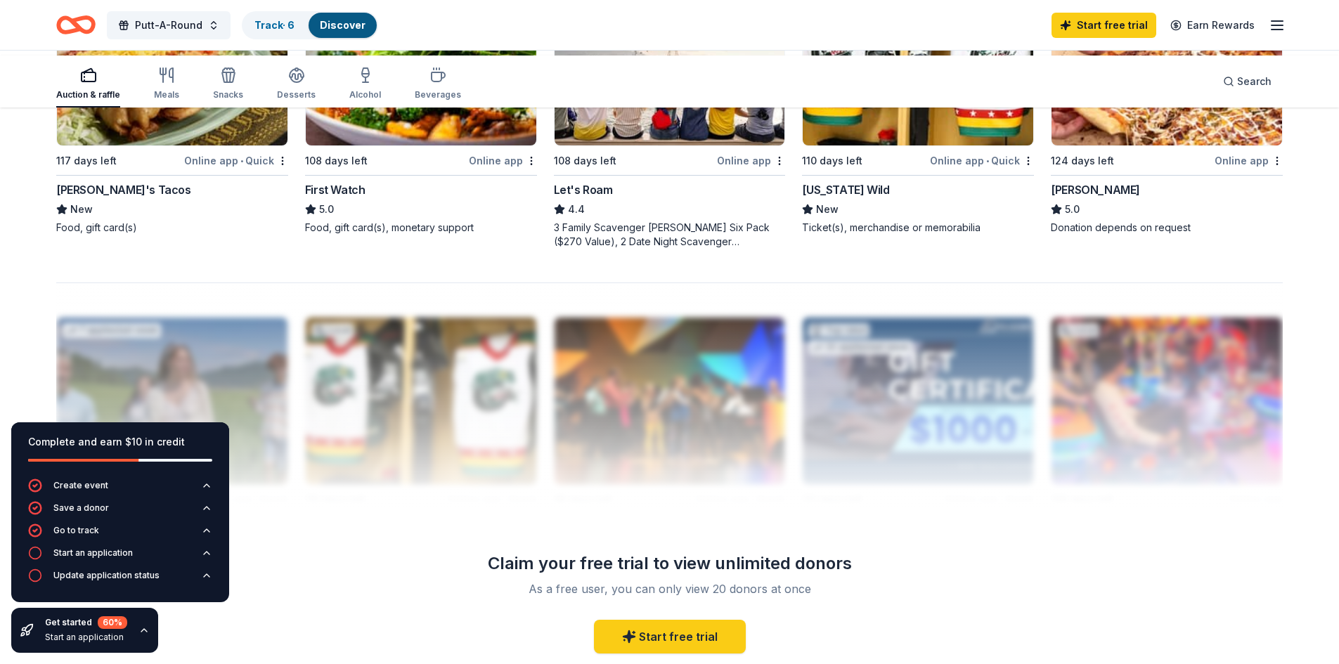
click at [1156, 146] on img at bounding box center [1167, 61] width 231 height 167
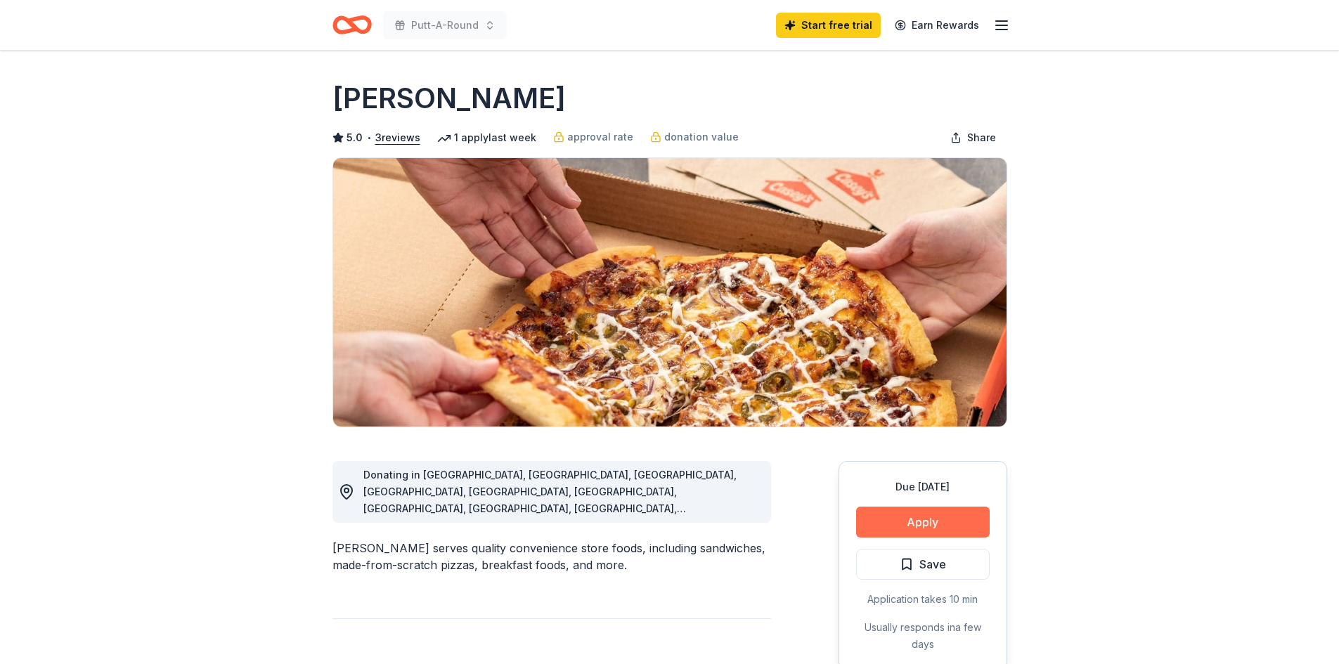
click at [866, 538] on button "Apply" at bounding box center [923, 522] width 134 height 31
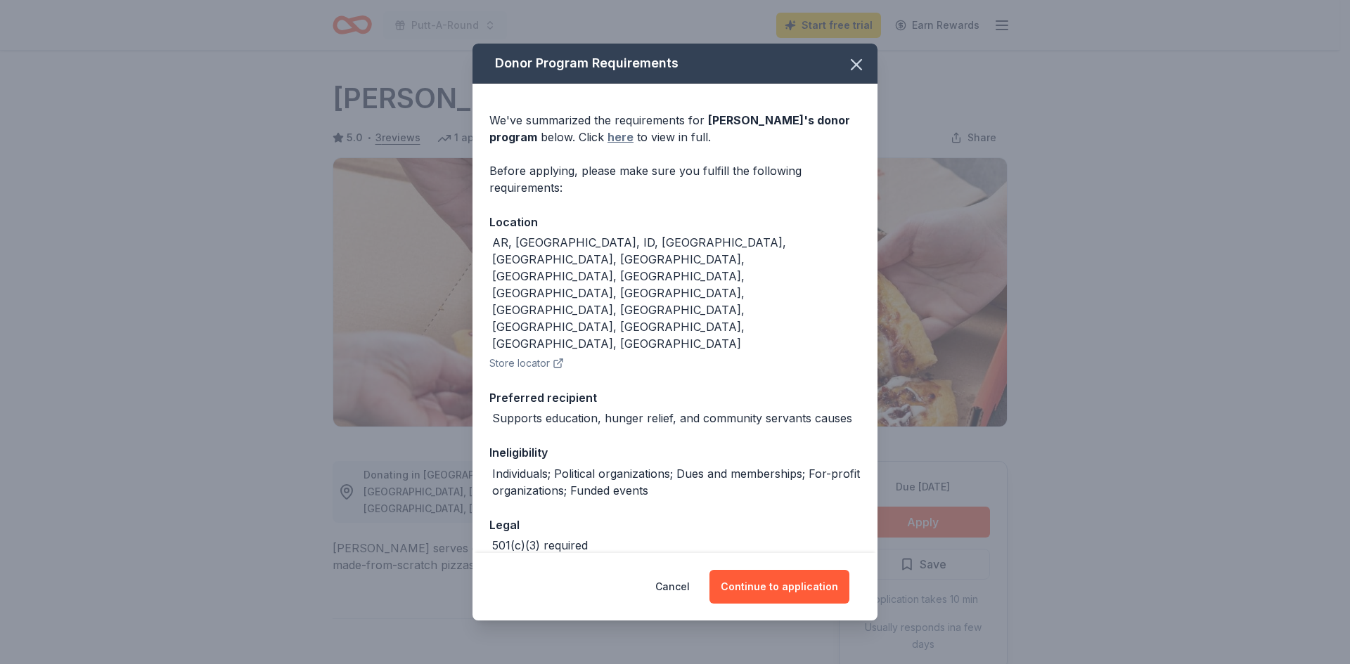
click at [607, 146] on link "here" at bounding box center [620, 137] width 26 height 17
click at [811, 581] on button "Continue to application" at bounding box center [779, 587] width 140 height 34
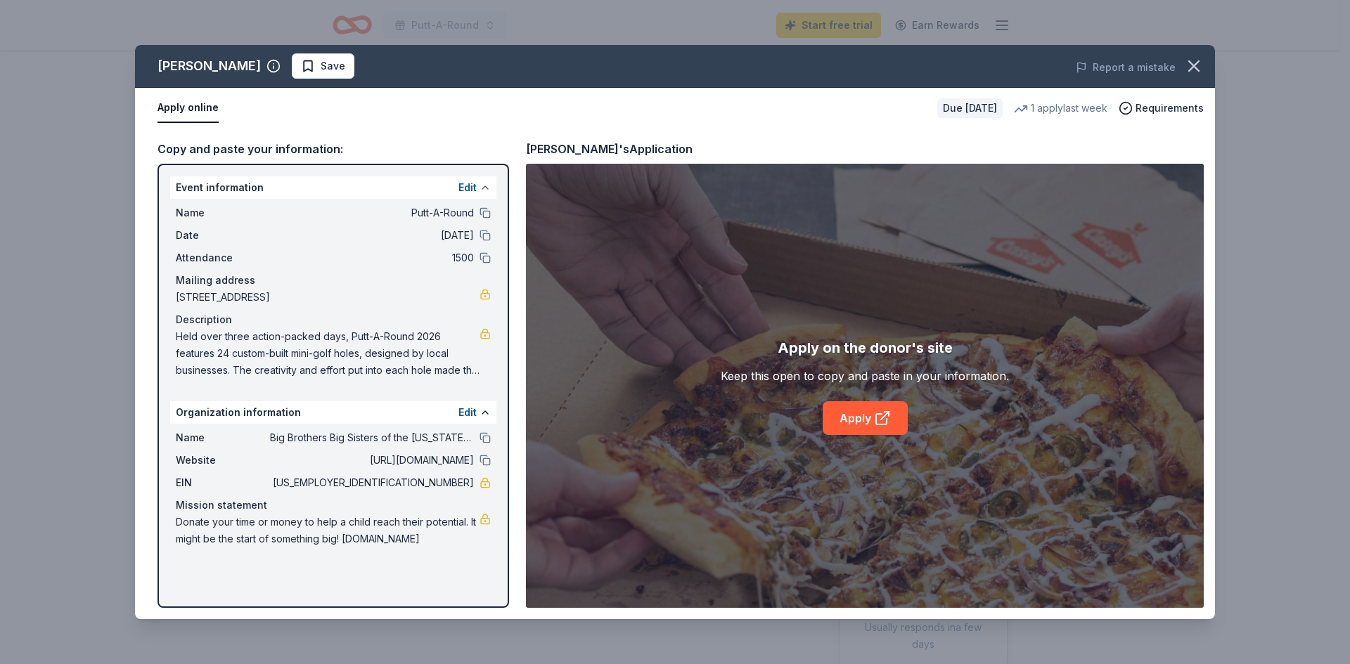
click at [479, 193] on button at bounding box center [484, 187] width 11 height 11
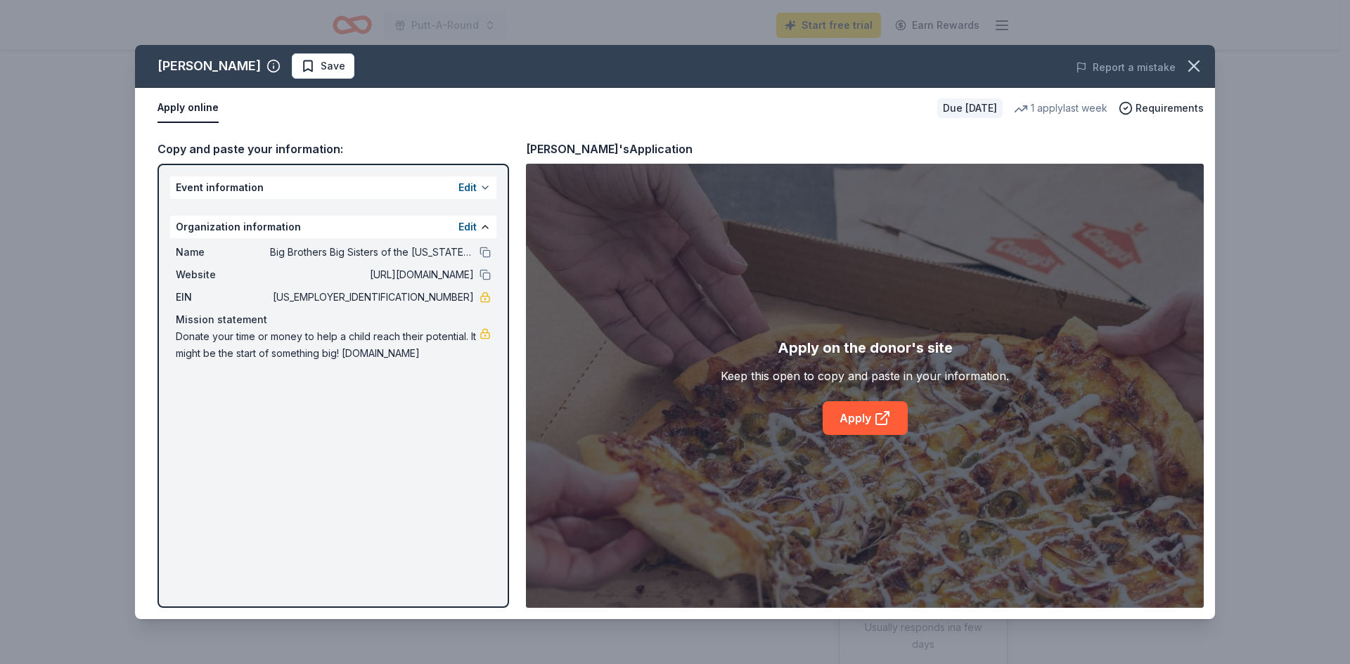
click at [483, 193] on button at bounding box center [484, 187] width 11 height 11
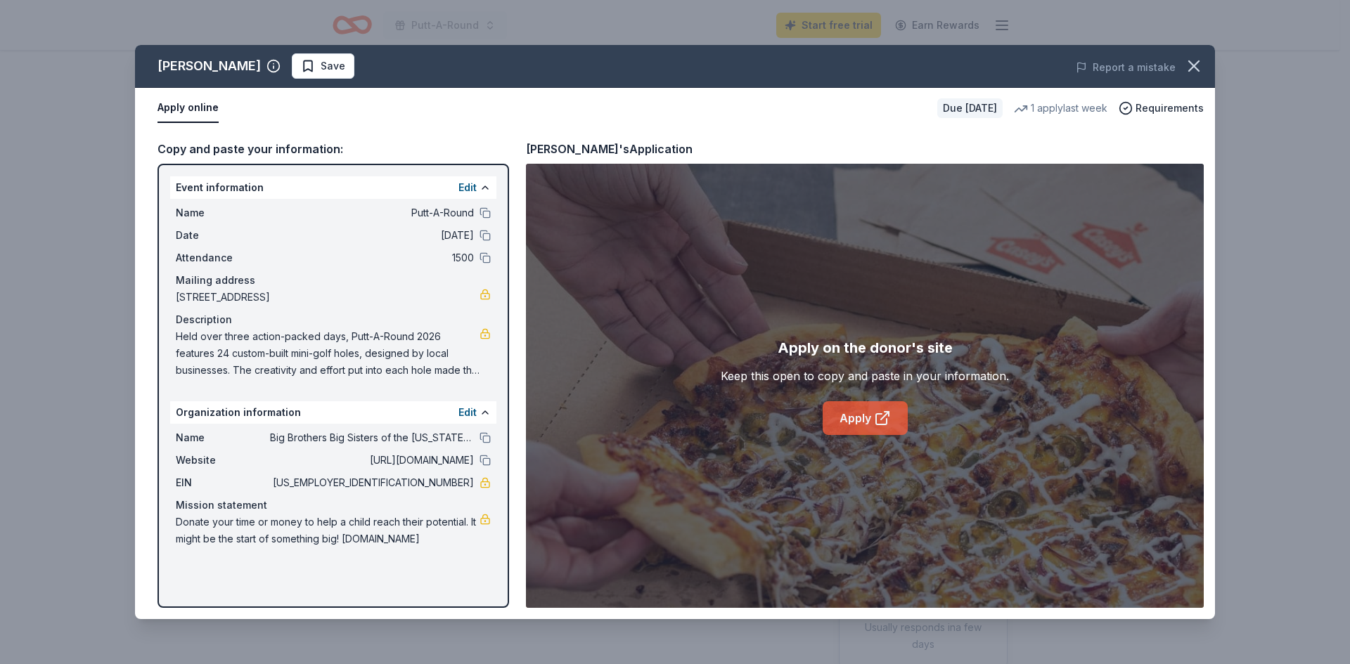
click at [874, 435] on link "Apply" at bounding box center [865, 418] width 85 height 34
click at [1189, 71] on icon "button" at bounding box center [1194, 66] width 10 height 10
